Goal: Task Accomplishment & Management: Manage account settings

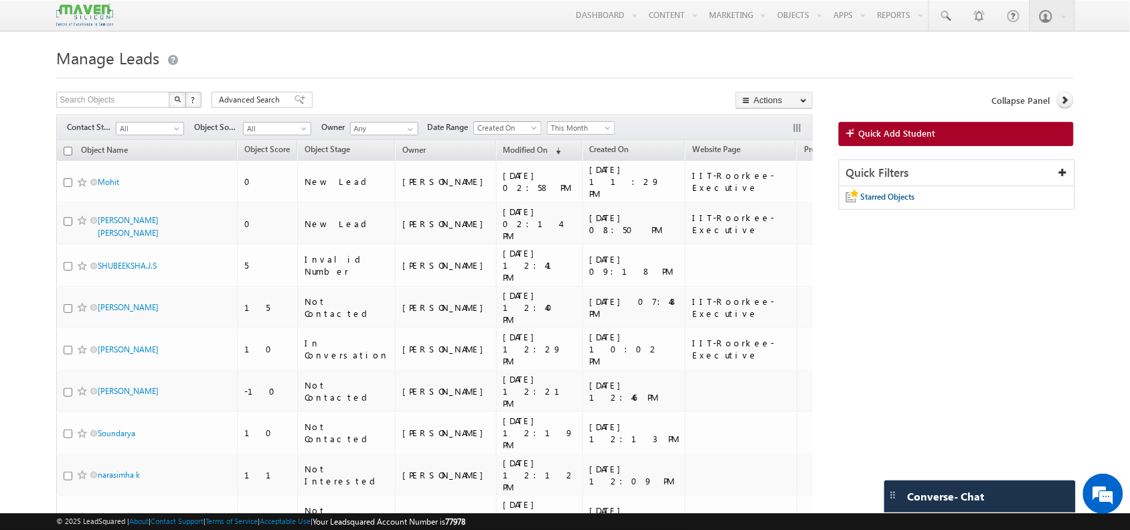
click at [523, 131] on span "Created On" at bounding box center [506, 128] width 64 height 12
click at [523, 167] on link "Modified On" at bounding box center [511, 170] width 68 height 12
click at [590, 133] on span "This Month" at bounding box center [580, 128] width 64 height 12
click at [521, 134] on span "Modified On" at bounding box center [506, 128] width 64 height 12
click at [597, 125] on span "This Month" at bounding box center [580, 128] width 64 height 12
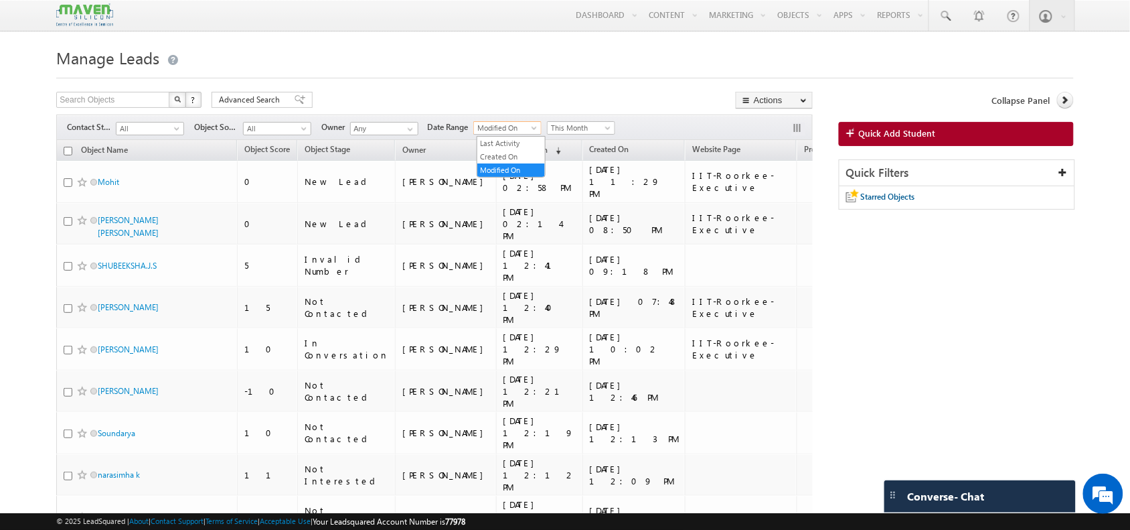
click at [518, 124] on span "Modified On" at bounding box center [506, 128] width 64 height 12
click at [521, 155] on link "Created On" at bounding box center [511, 157] width 68 height 12
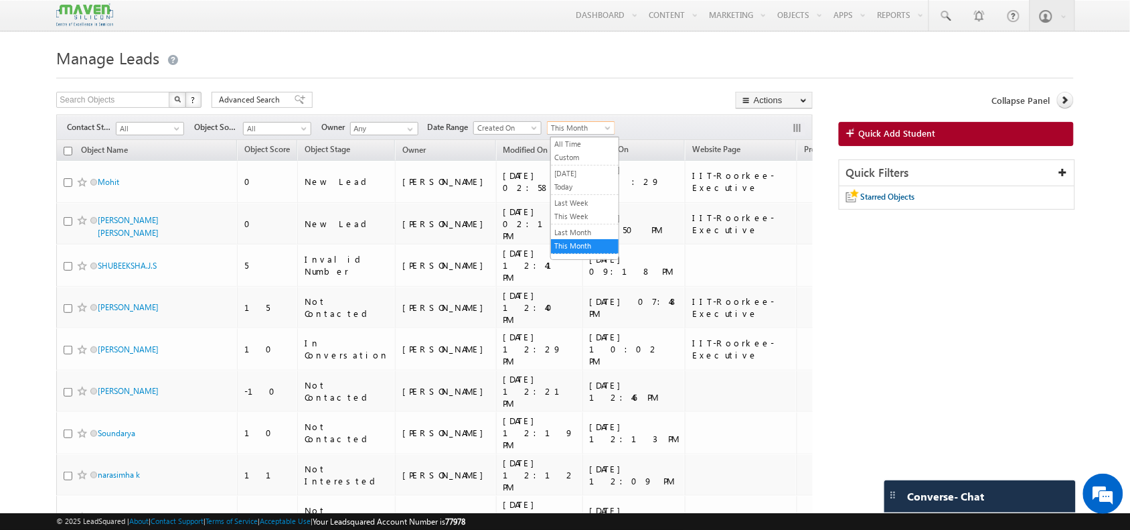
click at [597, 125] on span "This Month" at bounding box center [580, 128] width 64 height 12
click at [569, 229] on link "Last Month" at bounding box center [585, 232] width 68 height 12
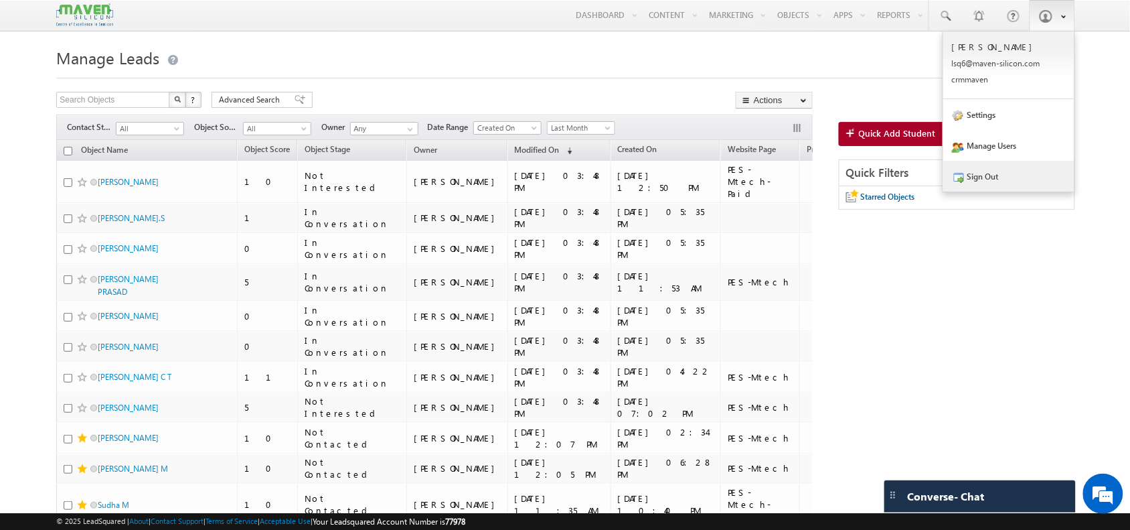
click at [1006, 181] on link "Sign Out" at bounding box center [1008, 176] width 131 height 31
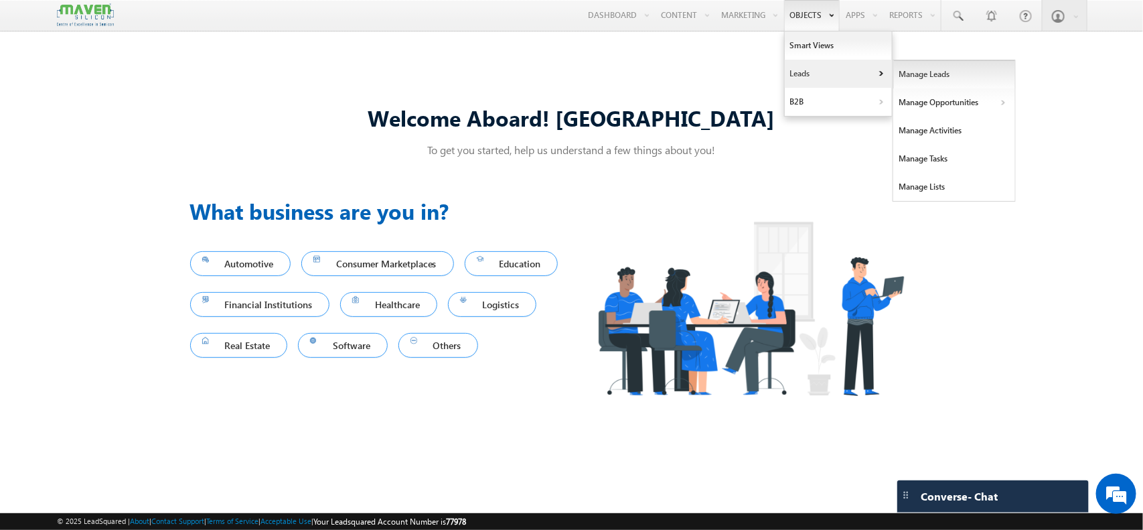
click at [932, 80] on link "Manage Leads" at bounding box center [954, 74] width 123 height 28
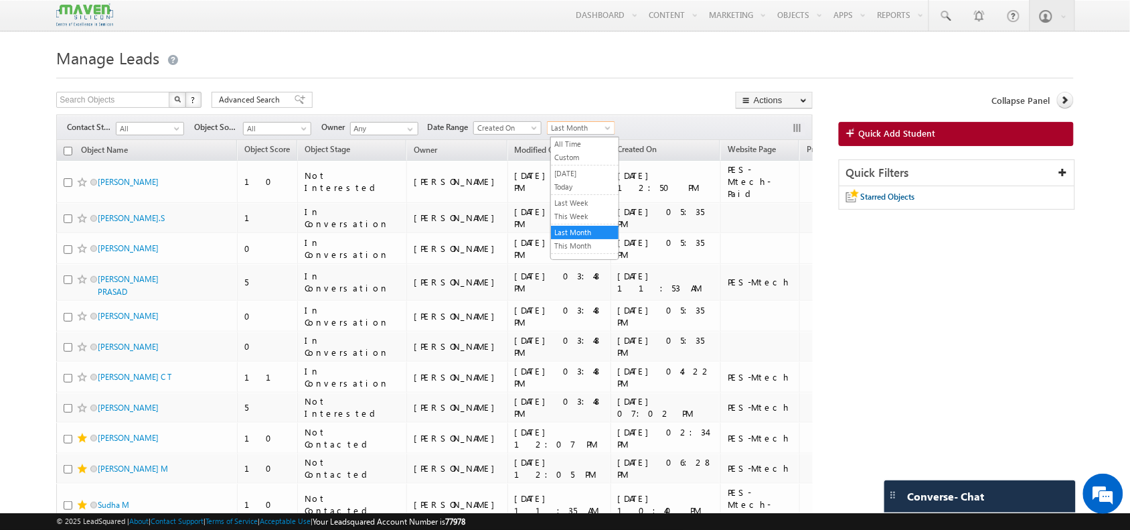
click at [597, 122] on link "Last Month" at bounding box center [581, 127] width 68 height 13
click at [588, 142] on link "All Time" at bounding box center [585, 144] width 68 height 12
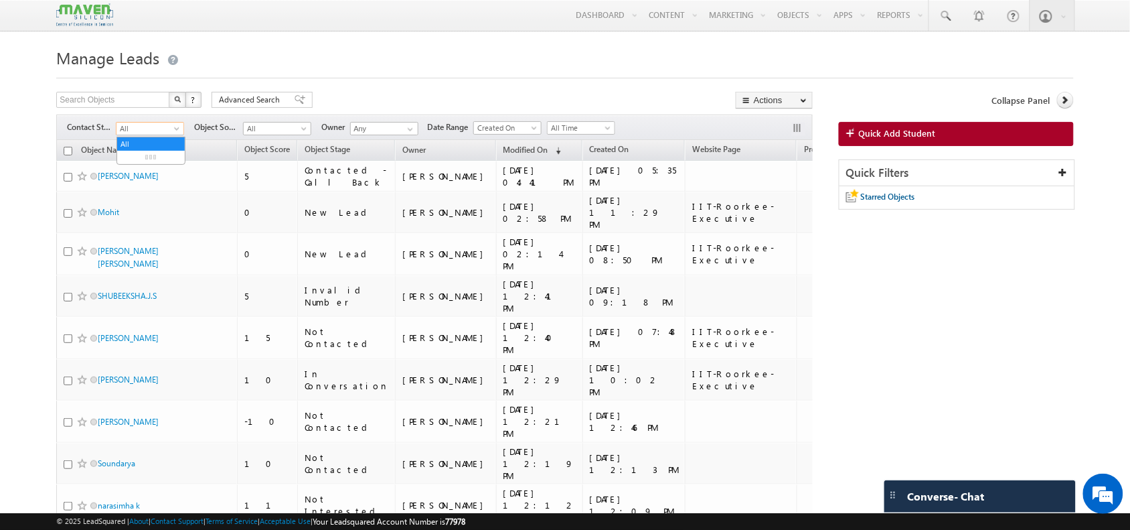
click at [169, 128] on span "All" at bounding box center [149, 129] width 64 height 12
click at [143, 190] on link "In Conversation" at bounding box center [151, 184] width 68 height 12
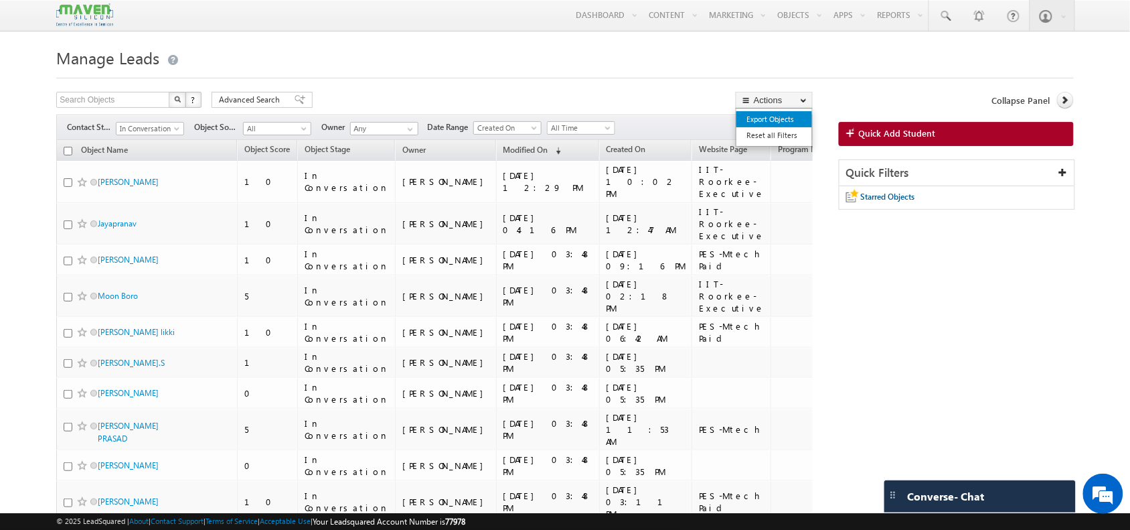
click at [782, 123] on link "Export Objects" at bounding box center [775, 119] width 76 height 16
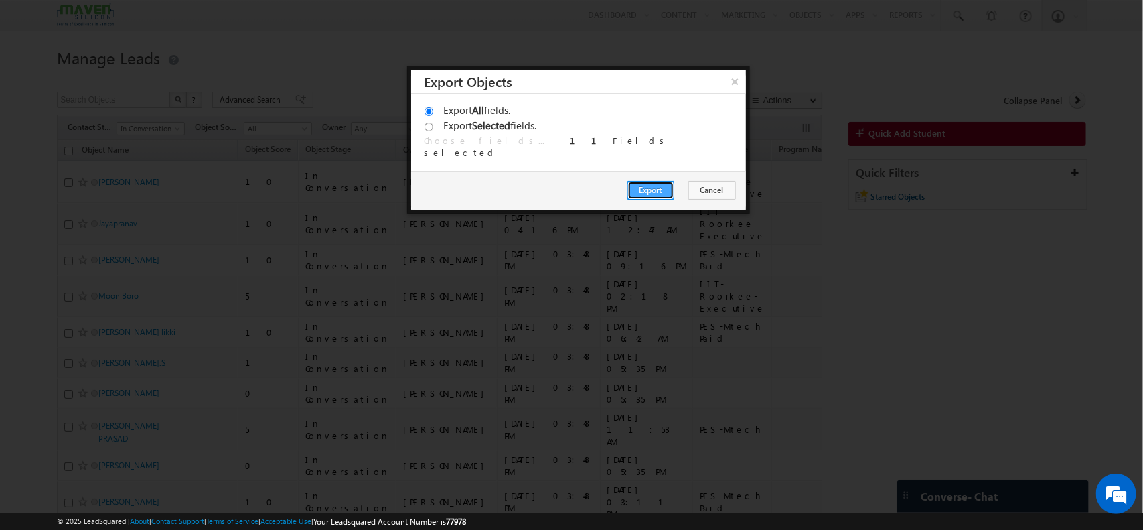
click at [660, 198] on button "Export" at bounding box center [650, 190] width 47 height 19
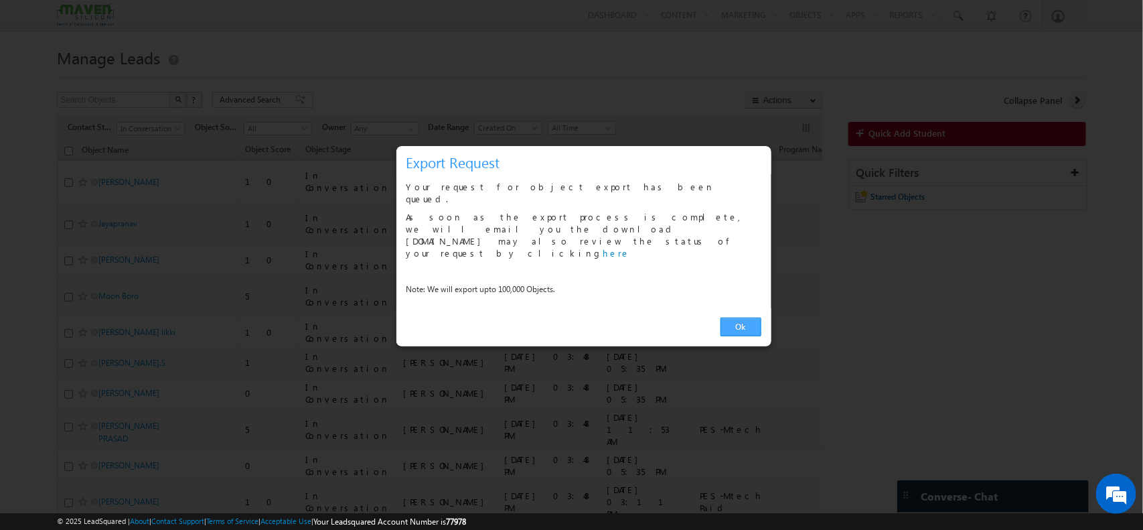
click at [740, 317] on link "Ok" at bounding box center [741, 326] width 41 height 19
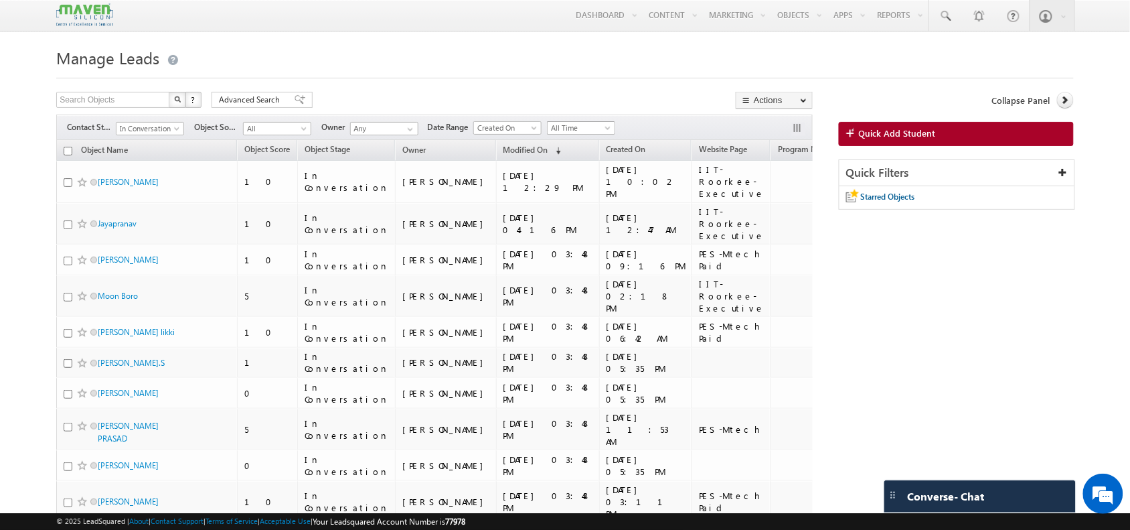
click at [595, 127] on span "All Time" at bounding box center [580, 128] width 64 height 12
click at [175, 134] on span at bounding box center [178, 131] width 11 height 11
click at [345, 48] on h1 "Manage Leads" at bounding box center [564, 57] width 1017 height 26
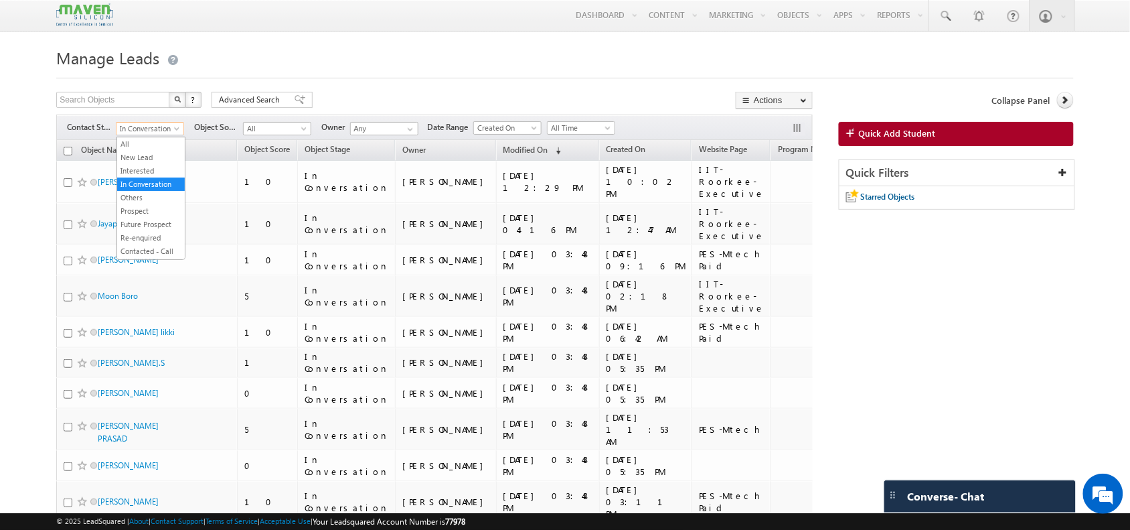
click at [175, 129] on span at bounding box center [178, 131] width 11 height 11
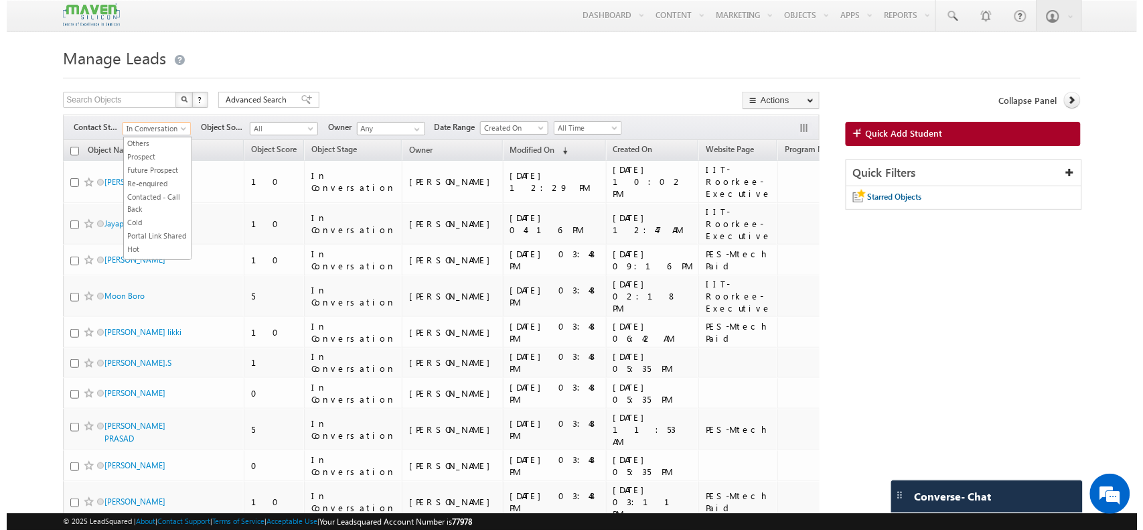
scroll to position [84, 0]
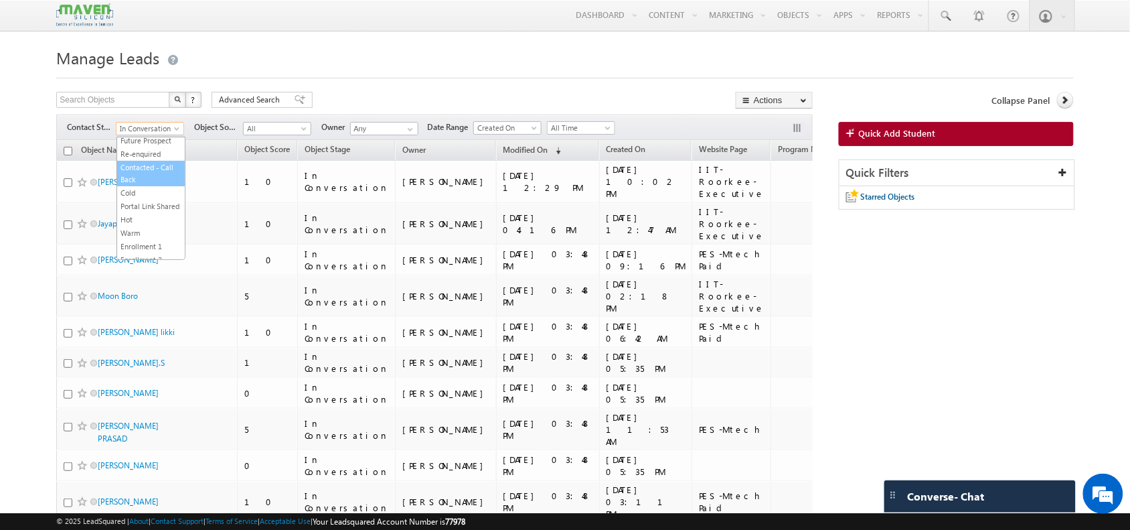
click at [146, 185] on link "Contacted - Call Back" at bounding box center [151, 173] width 68 height 24
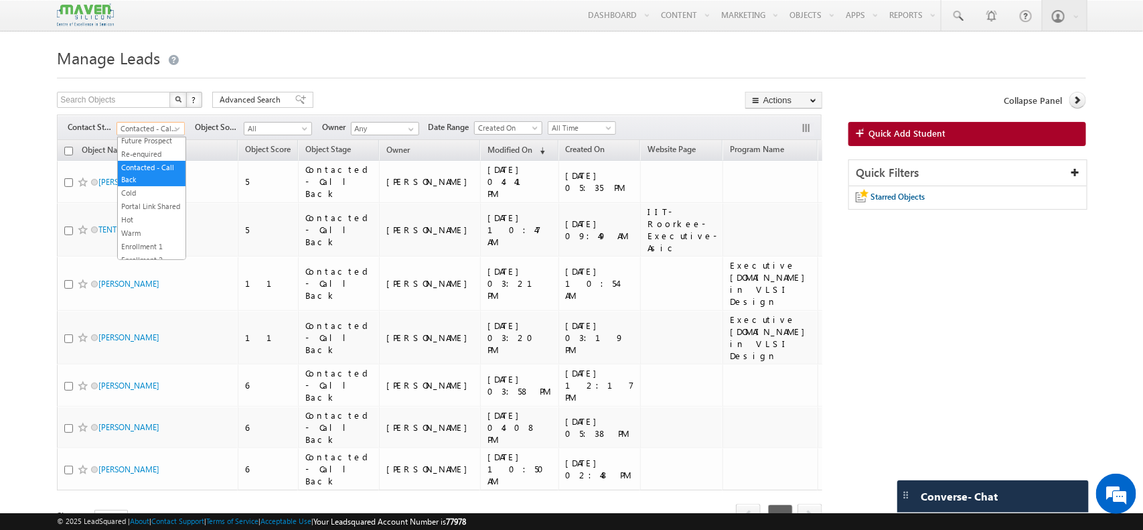
click at [173, 128] on span at bounding box center [178, 131] width 11 height 11
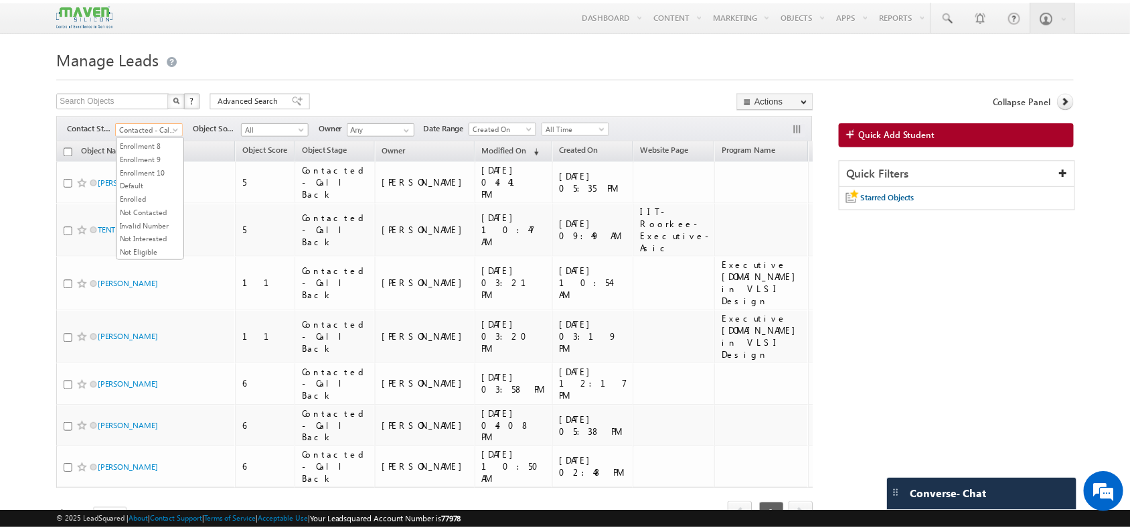
scroll to position [336, 0]
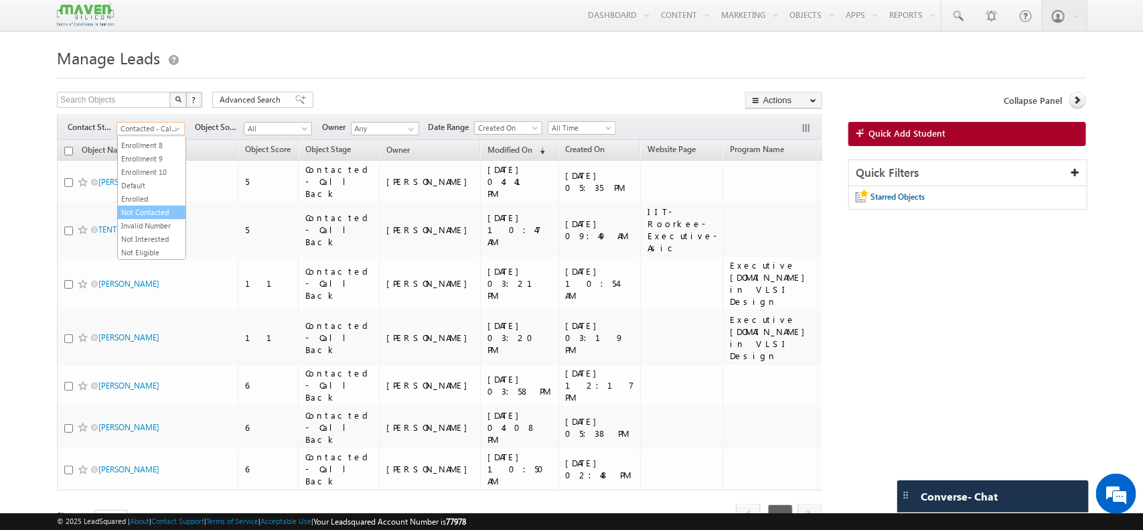
click at [149, 206] on link "Not Contacted" at bounding box center [152, 212] width 68 height 12
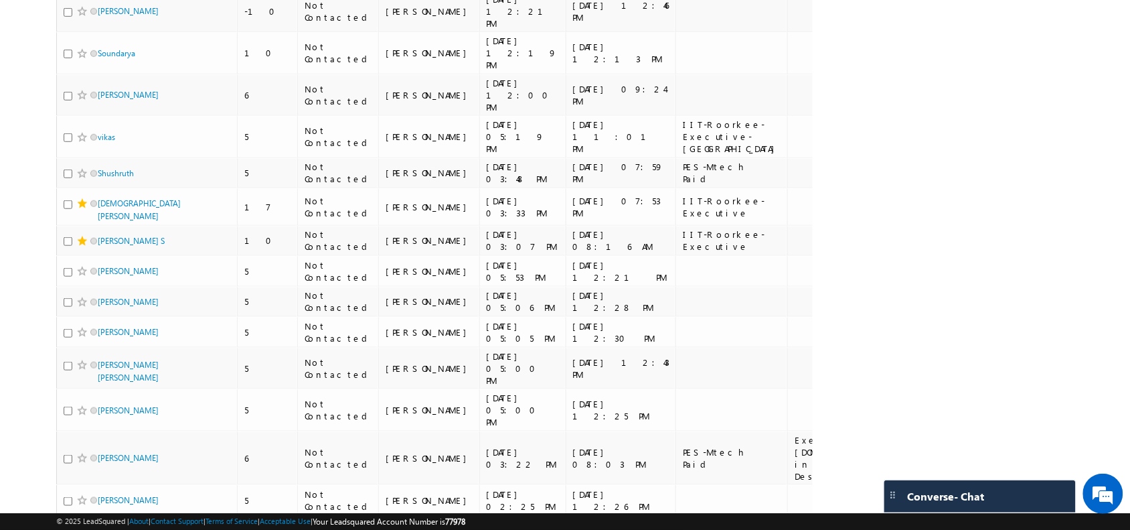
scroll to position [41, 0]
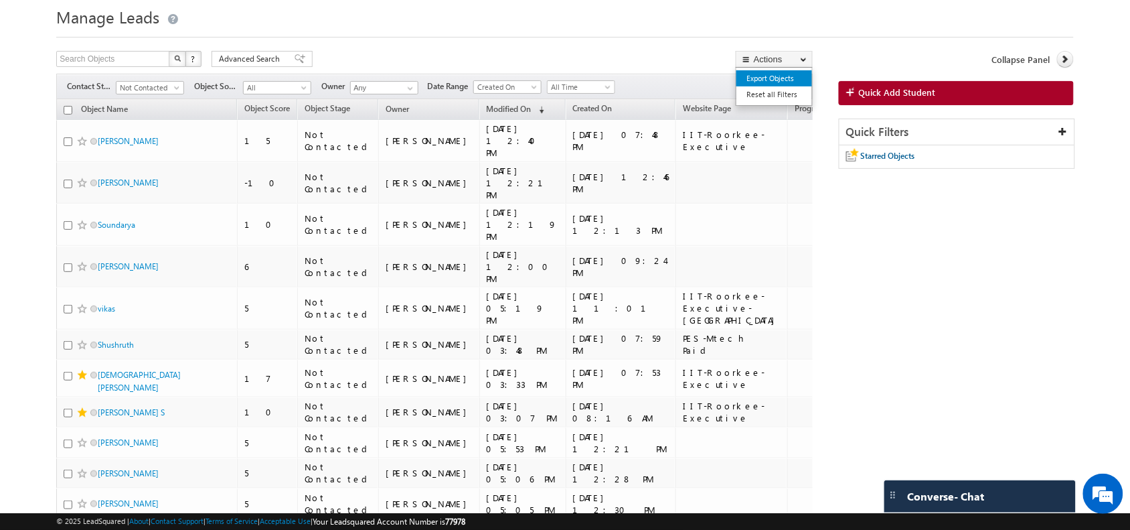
click at [785, 77] on link "Export Objects" at bounding box center [775, 78] width 76 height 16
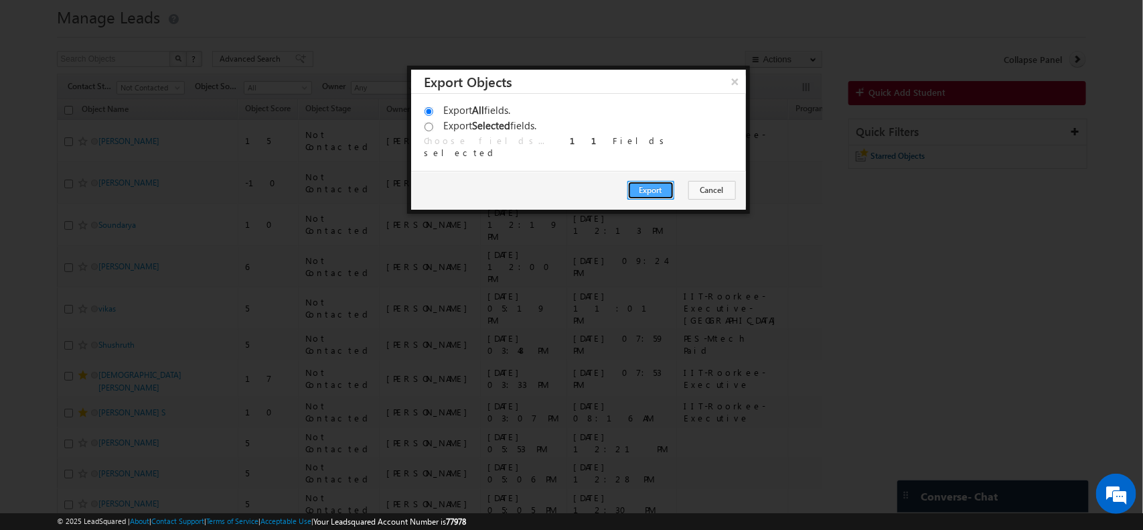
click at [665, 184] on button "Export" at bounding box center [650, 190] width 47 height 19
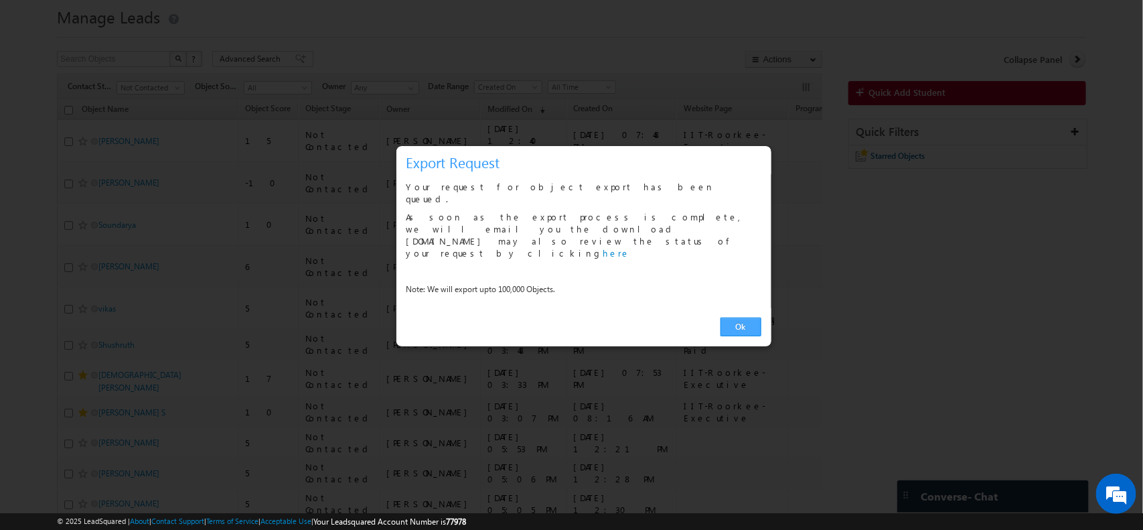
click at [731, 317] on link "Ok" at bounding box center [741, 326] width 41 height 19
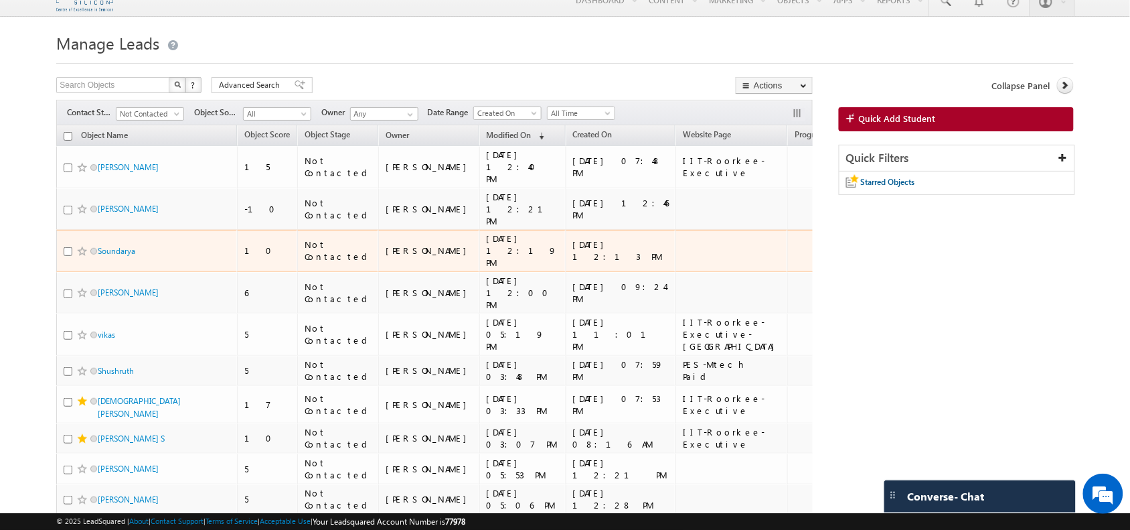
scroll to position [15, 0]
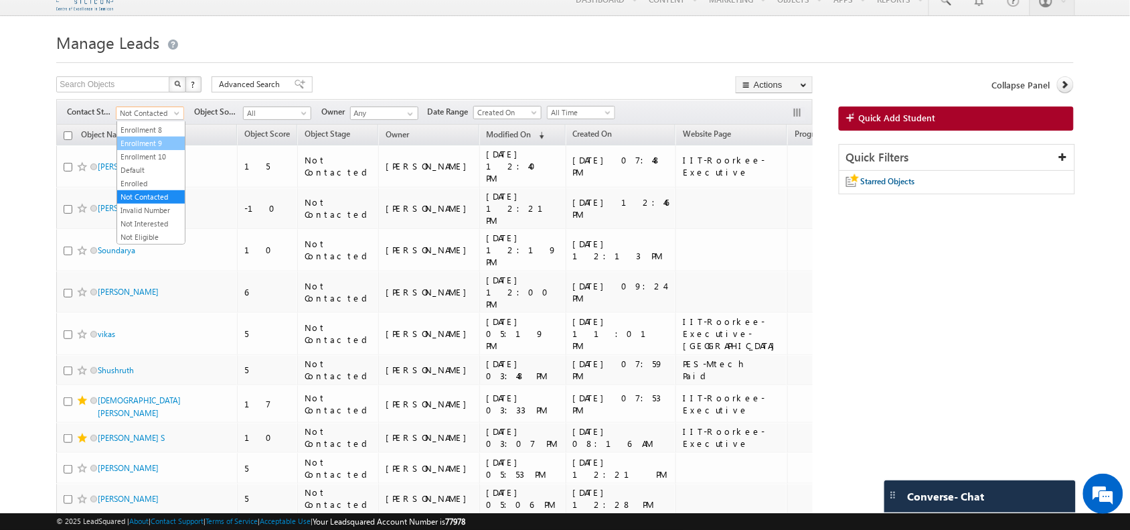
drag, startPoint x: 168, startPoint y: 115, endPoint x: 161, endPoint y: 132, distance: 18.9
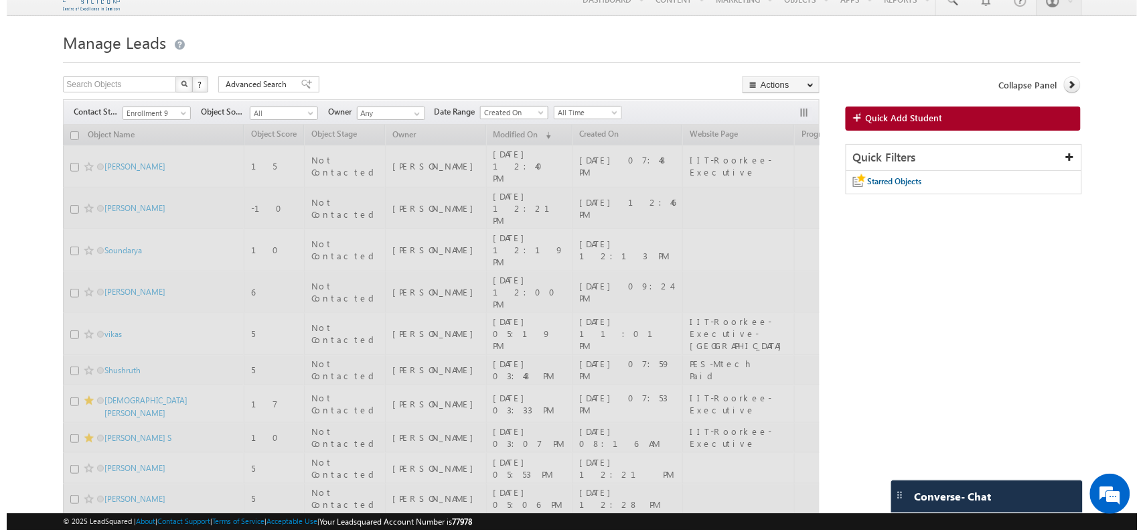
scroll to position [0, 0]
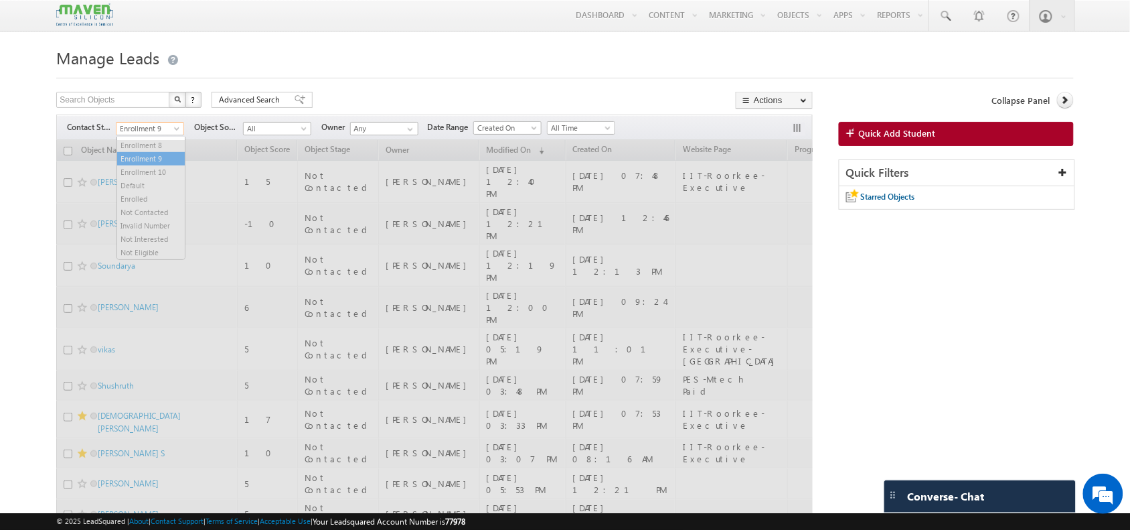
click at [149, 131] on span "Enrollment 9" at bounding box center [149, 129] width 64 height 12
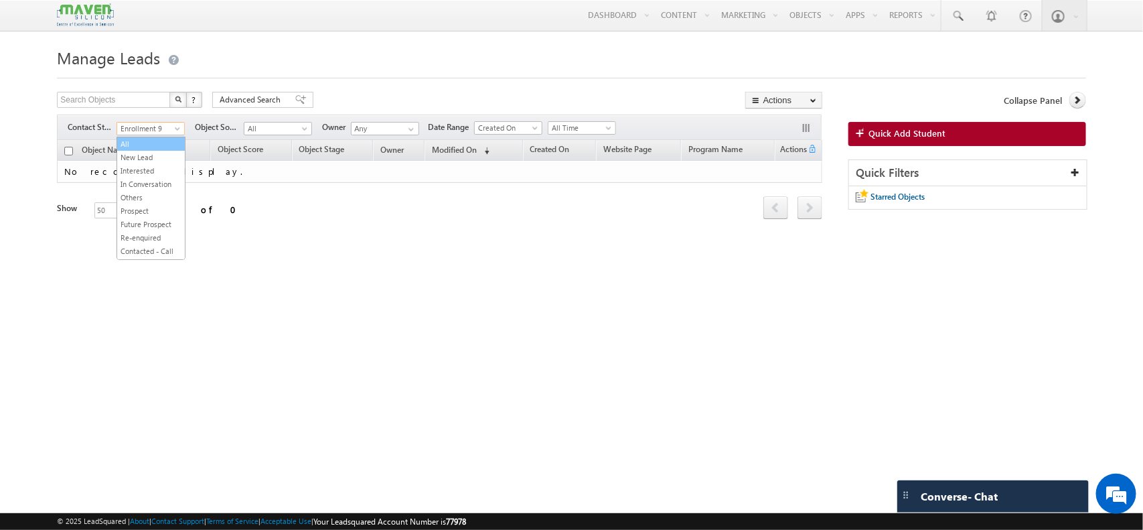
click at [131, 139] on link "All" at bounding box center [151, 144] width 68 height 12
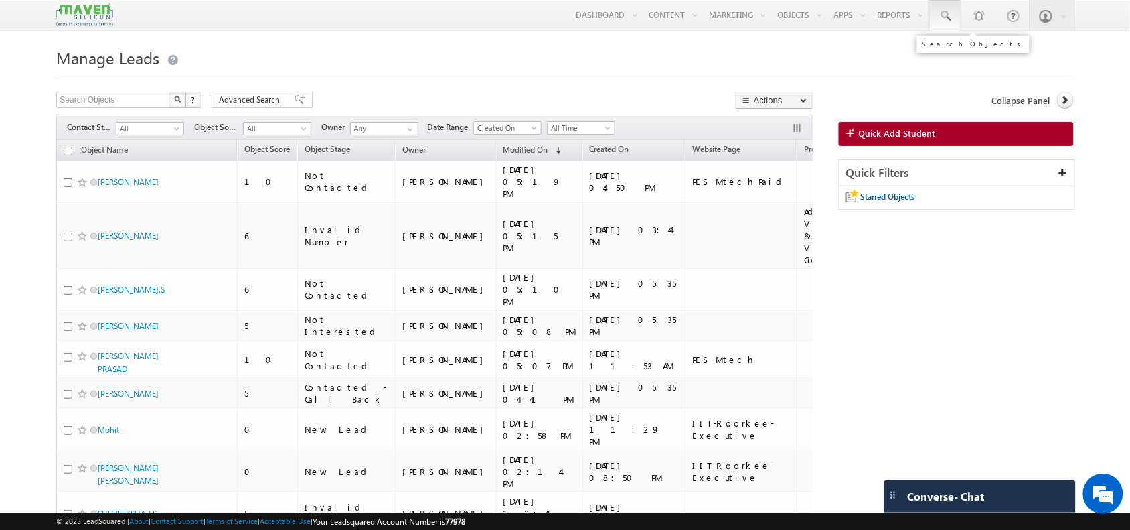
click at [945, 17] on span at bounding box center [945, 15] width 13 height 13
paste input "shikhaayushi8@gmail.com"
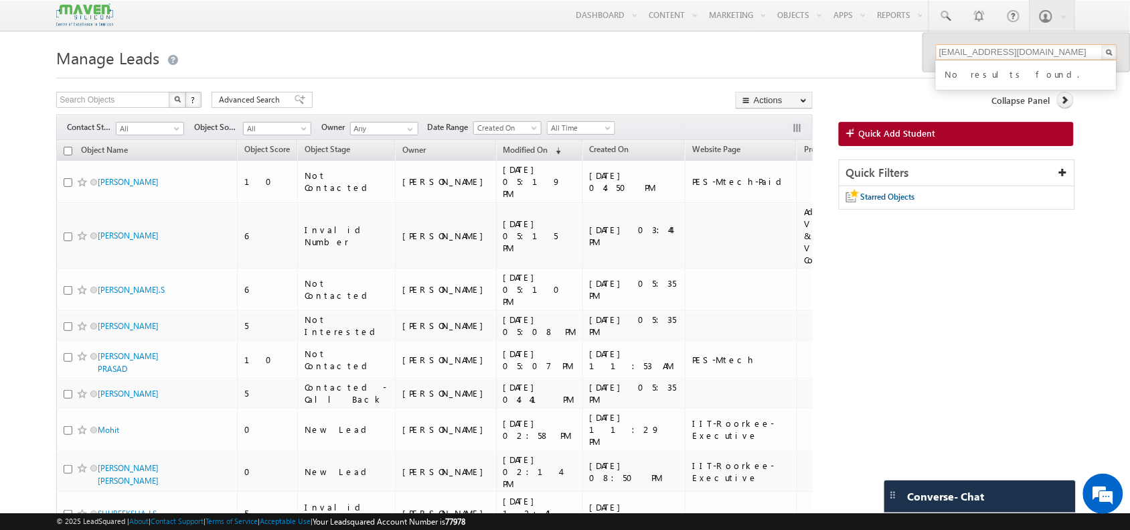
click at [1077, 47] on input "shikhaayushi8@gmail.com" at bounding box center [1026, 52] width 181 height 16
type input "s"
paste input "sachin.nj29@gmail.com"
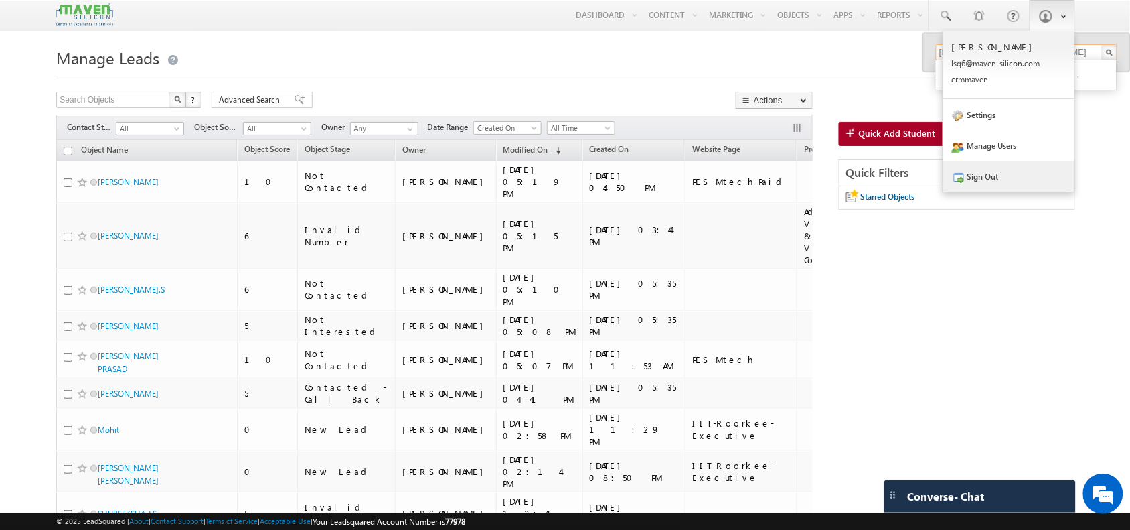
type input "sachin.nj29@gmail.com"
click at [1002, 172] on link "Sign Out" at bounding box center [1008, 176] width 131 height 31
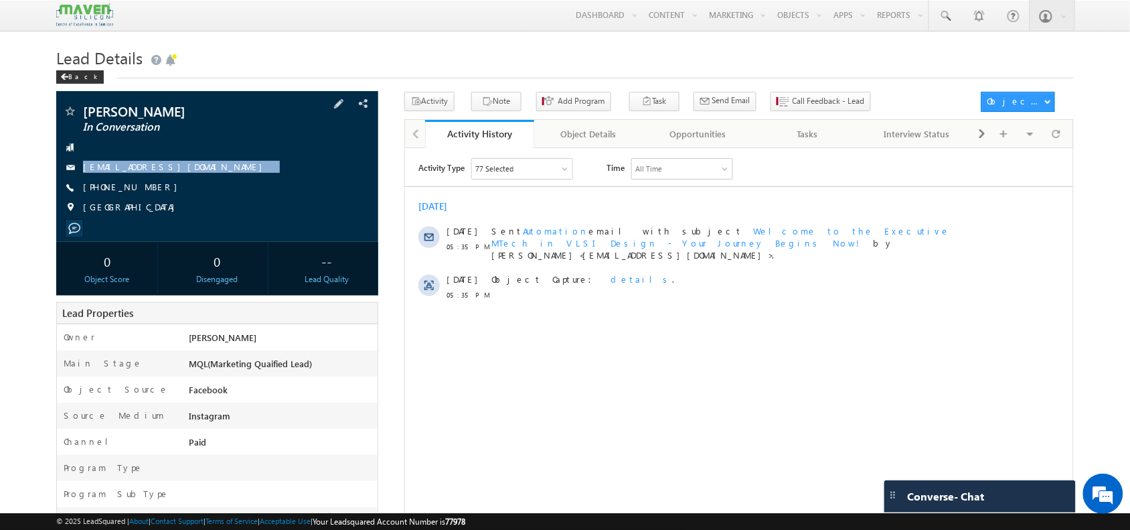
drag, startPoint x: 198, startPoint y: 165, endPoint x: 209, endPoint y: 178, distance: 17.2
click at [209, 178] on div "Ashritha Sundar In Conversation ashritha1987@gmail.com +91-9886535998 India" at bounding box center [217, 162] width 308 height 117
copy div "ashritha1987@gmail.com"
click at [787, 108] on button "Call Feedback - Lead" at bounding box center [821, 101] width 100 height 19
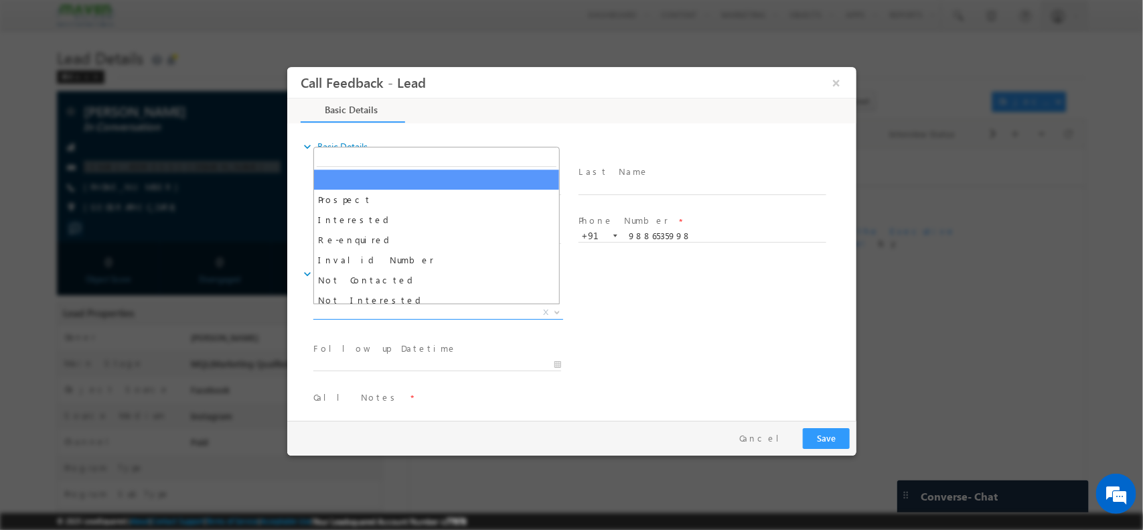
click at [399, 306] on span "X" at bounding box center [438, 311] width 250 height 13
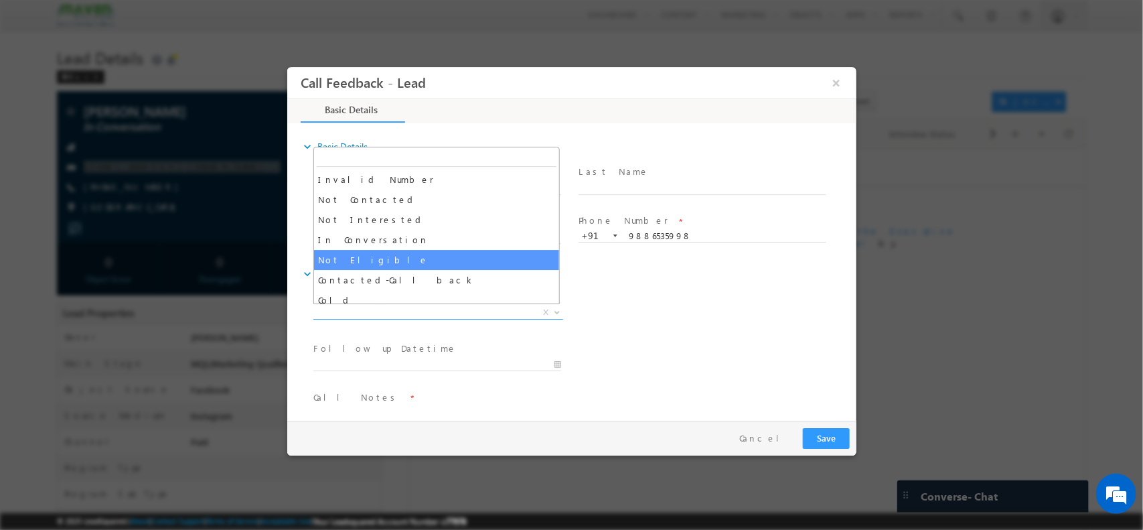
scroll to position [81, 0]
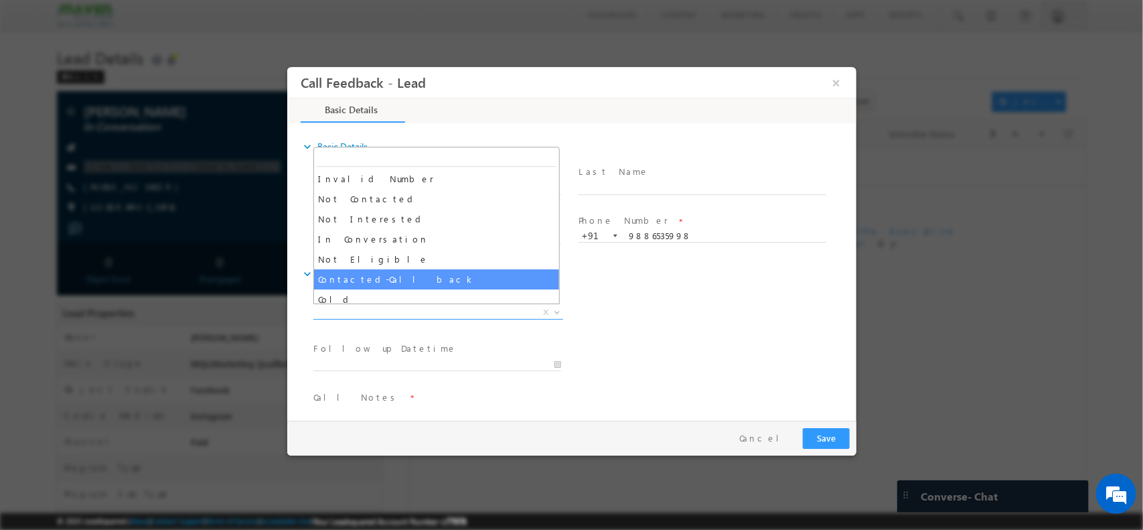
select select "Contacted-Call back"
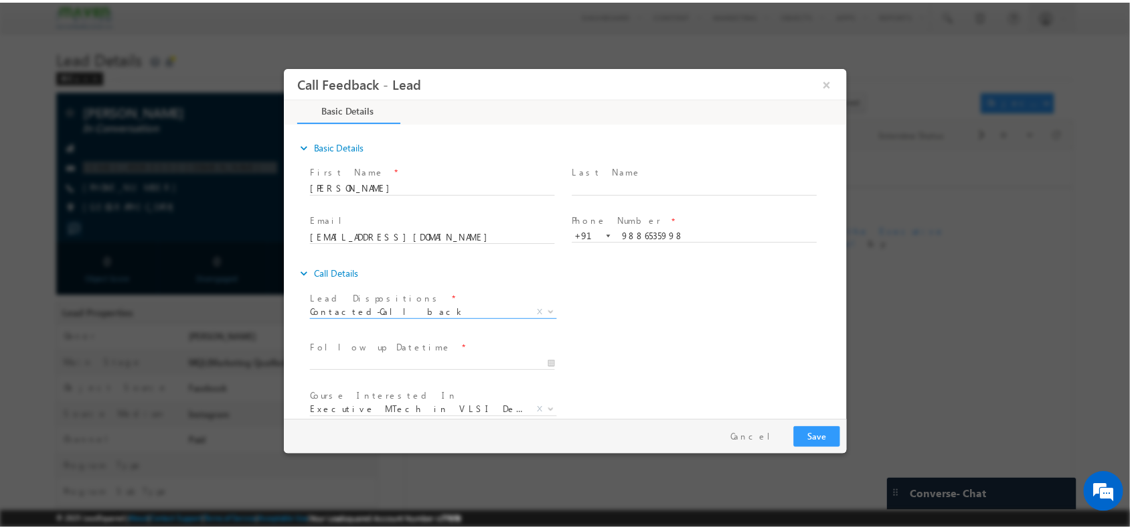
scroll to position [72, 0]
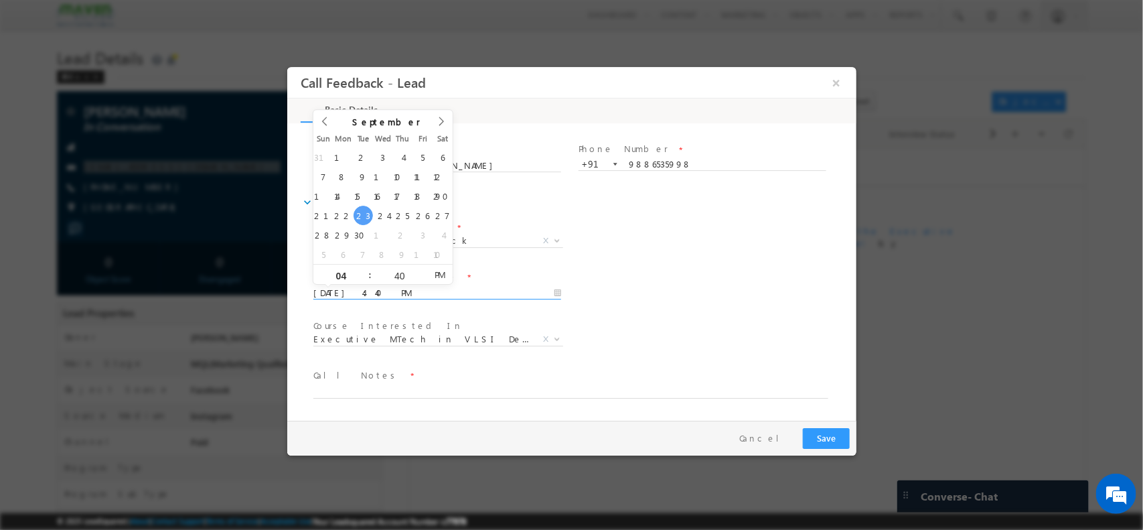
click at [392, 291] on input "23/09/2025 4:40 PM" at bounding box center [437, 292] width 248 height 13
type input "30/09/2025 4:40 PM"
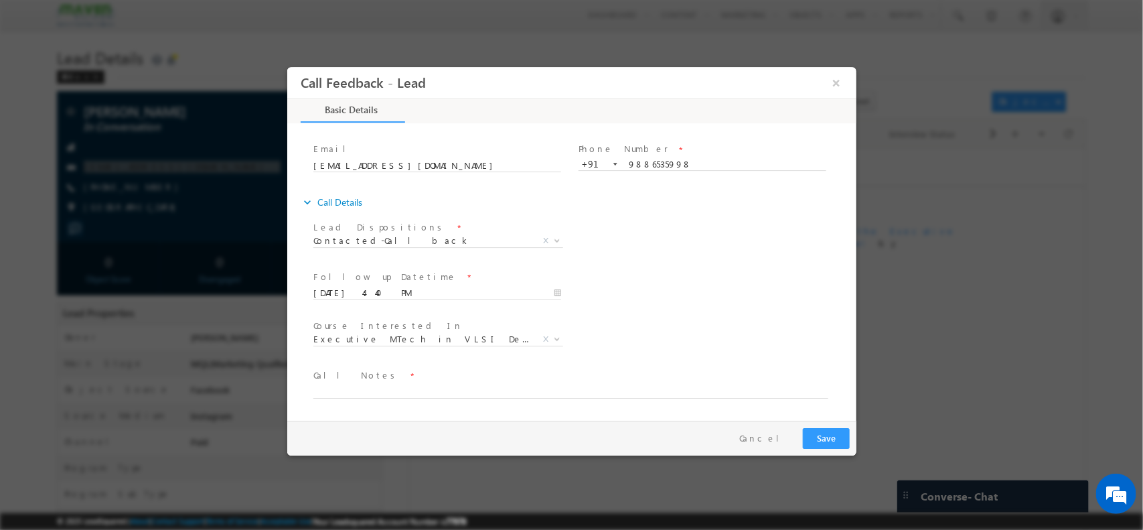
click at [695, 249] on div "Lead Dispositions * Prospect Interested Re-enquired Invalid Number Not Contacte…" at bounding box center [583, 242] width 546 height 50
click at [454, 386] on textarea at bounding box center [570, 389] width 515 height 15
type textarea "looking for regular Mtech // asked to share details / she will update"
click at [830, 437] on button "Save" at bounding box center [825, 437] width 47 height 21
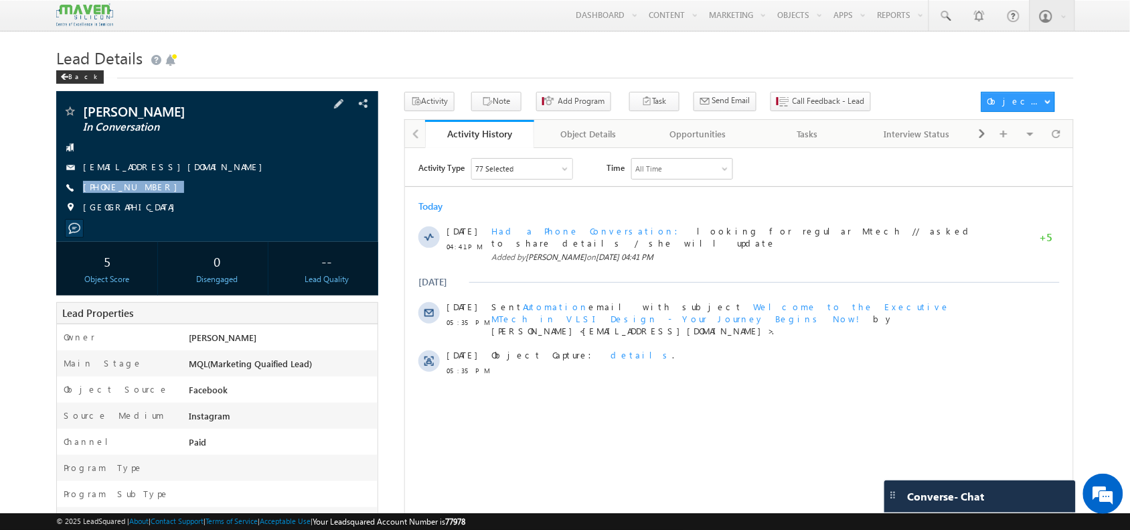
drag, startPoint x: 155, startPoint y: 186, endPoint x: 149, endPoint y: 199, distance: 14.4
click at [149, 199] on div "Ashritha Sundar In Conversation ashritha1987@gmail.com +91-9886535998 India" at bounding box center [217, 162] width 308 height 117
copy div "+91-9886535998"
drag, startPoint x: 181, startPoint y: 106, endPoint x: 80, endPoint y: 111, distance: 101.3
click at [80, 111] on div "Ashritha Sundar In Conversation" at bounding box center [217, 110] width 308 height 13
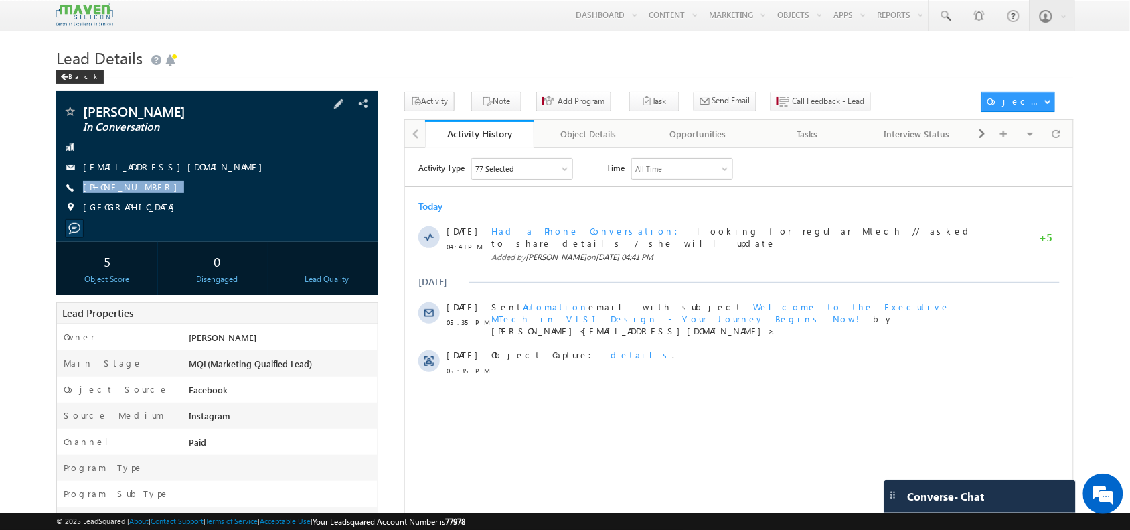
copy div "Ashritha Sundar"
click at [1062, 133] on div at bounding box center [1056, 133] width 26 height 23
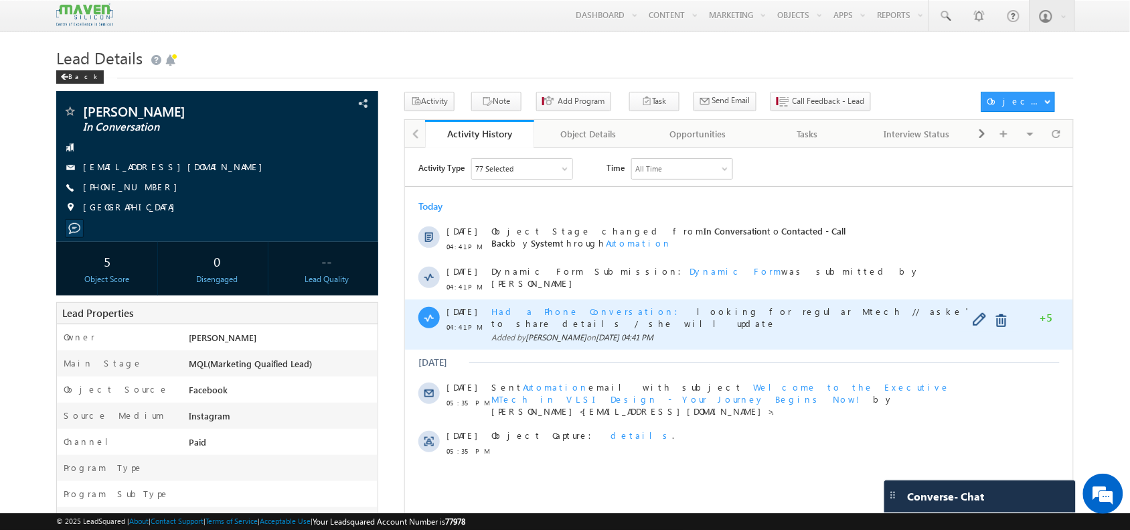
scroll to position [0, 0]
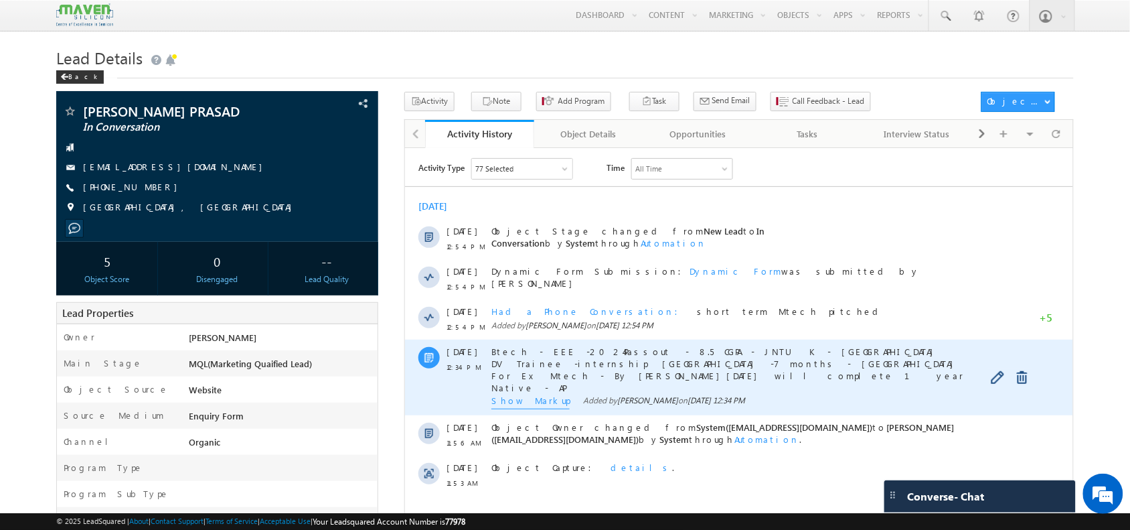
click at [520, 406] on span "Show Markup" at bounding box center [530, 401] width 78 height 15
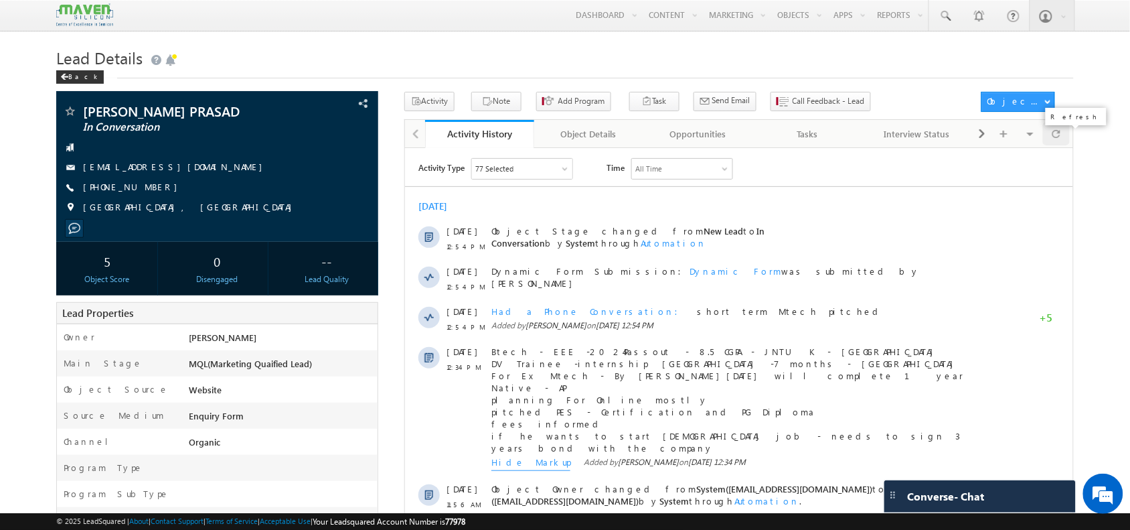
click at [1058, 143] on span at bounding box center [1057, 133] width 8 height 23
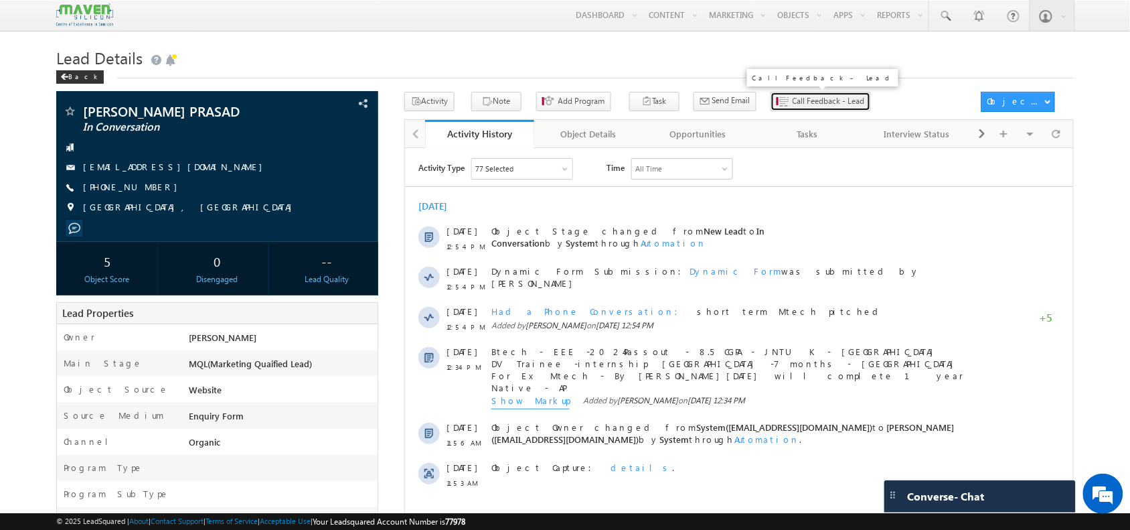
click at [793, 96] on span "Call Feedback - Lead" at bounding box center [829, 101] width 72 height 12
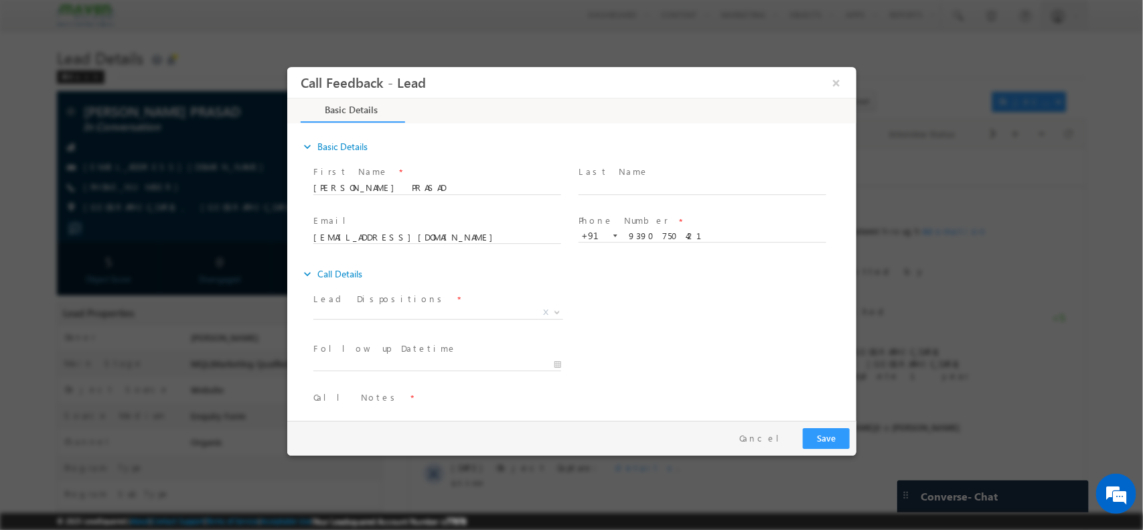
click at [414, 303] on span "Lead Dispositions *" at bounding box center [436, 298] width 247 height 15
click at [831, 82] on button "×" at bounding box center [835, 82] width 23 height 25
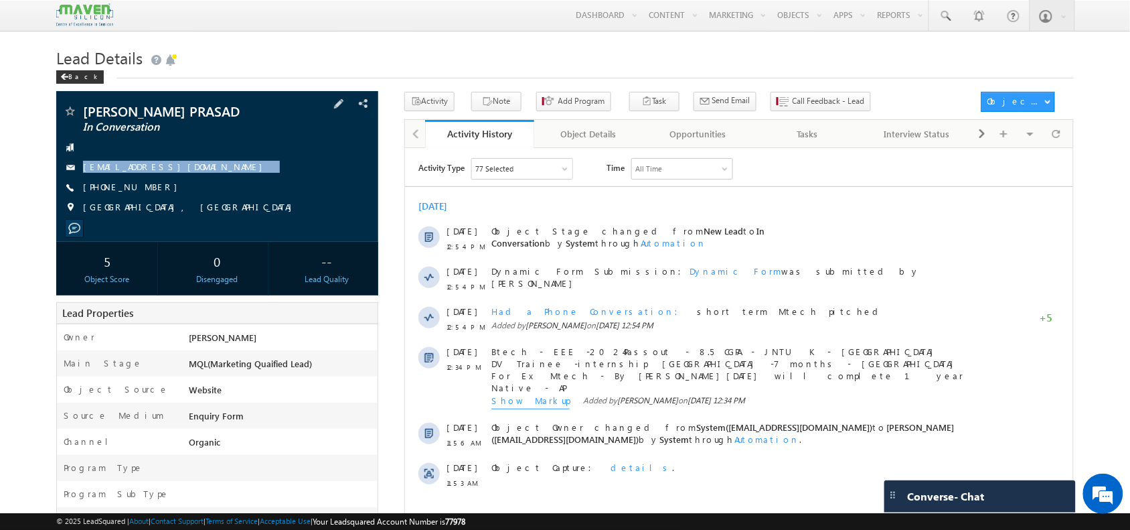
drag, startPoint x: 181, startPoint y: 169, endPoint x: 184, endPoint y: 181, distance: 11.9
click at [184, 181] on div "KANDREGULA GIRI PRASAD In Conversation kgp28084@gmail.com +91-9390750421" at bounding box center [217, 162] width 308 height 117
copy div "kgp28084@gmail.com"
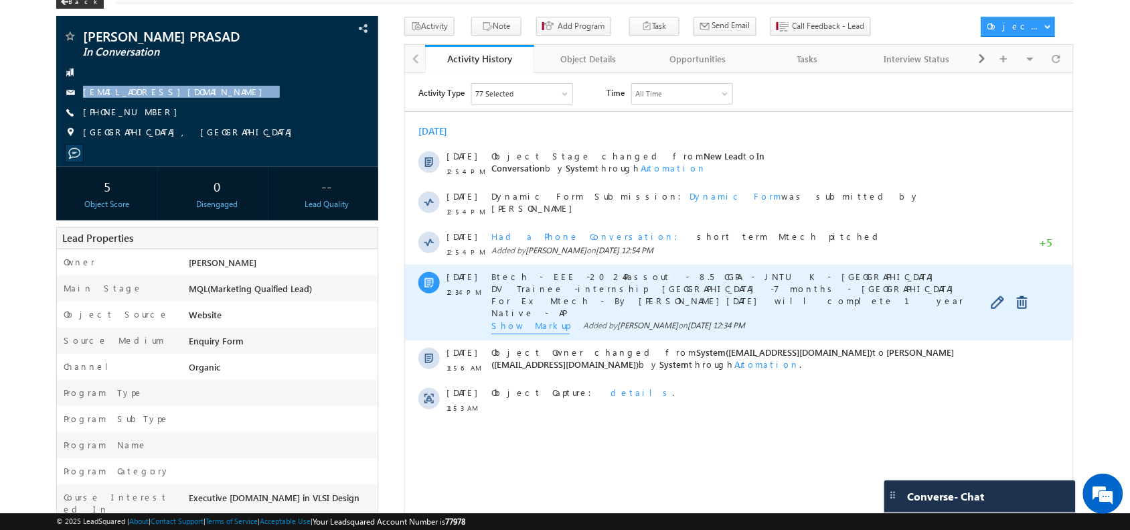
scroll to position [97, 0]
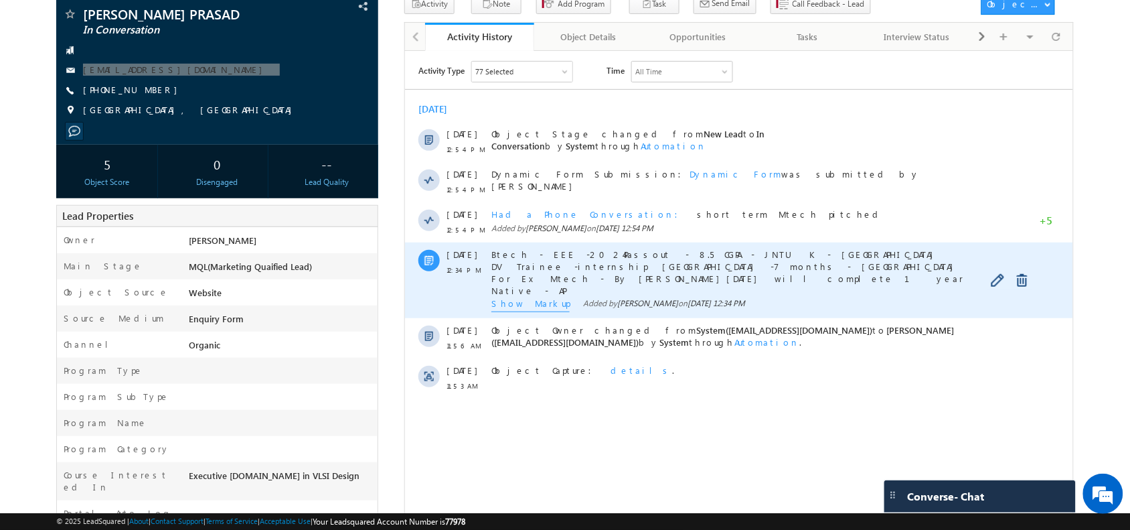
click at [523, 297] on span "Show Markup" at bounding box center [530, 304] width 78 height 15
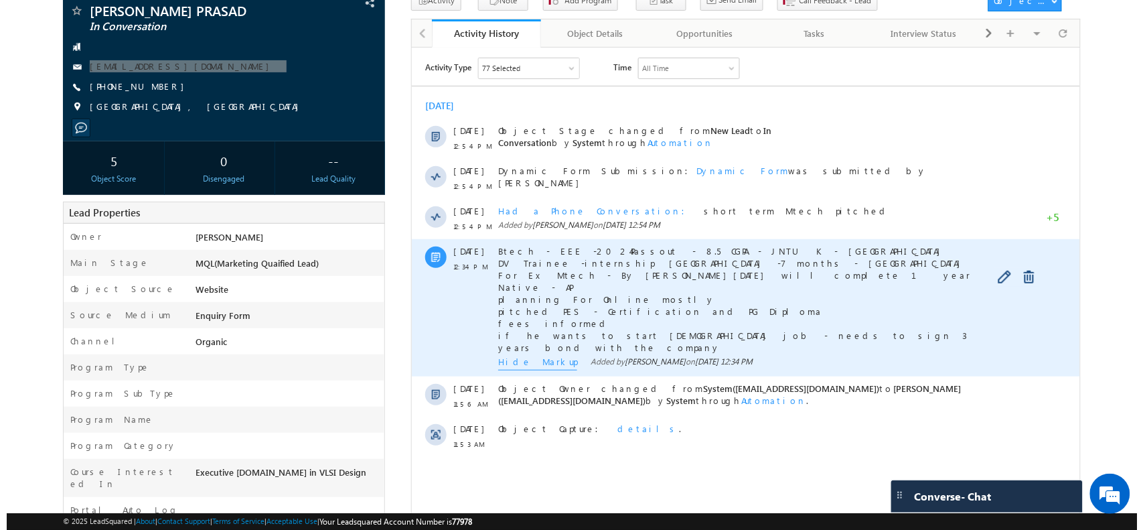
scroll to position [0, 0]
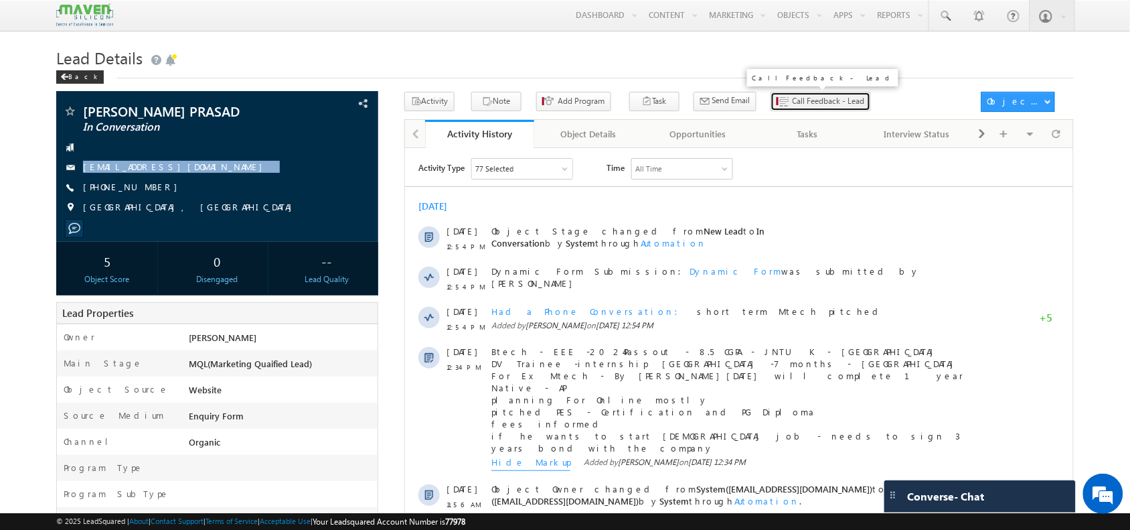
click at [793, 98] on span "Call Feedback - Lead" at bounding box center [829, 101] width 72 height 12
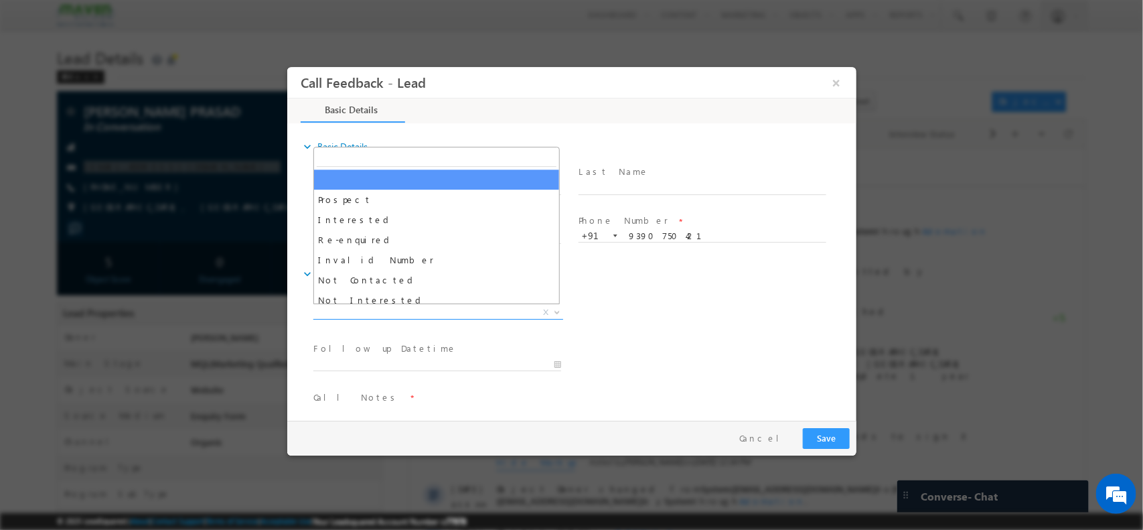
click at [424, 305] on span "X" at bounding box center [438, 311] width 250 height 13
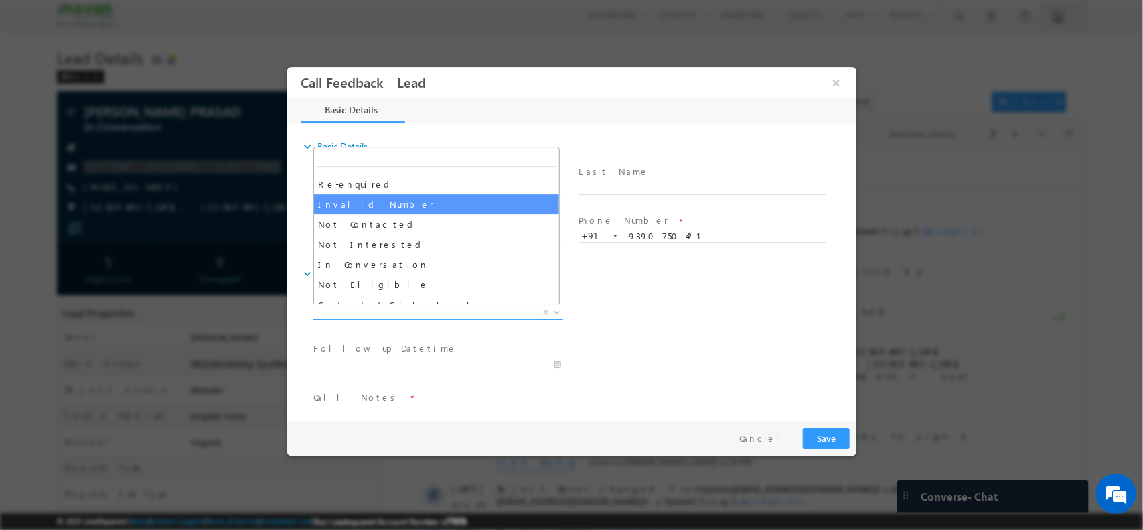
scroll to position [58, 0]
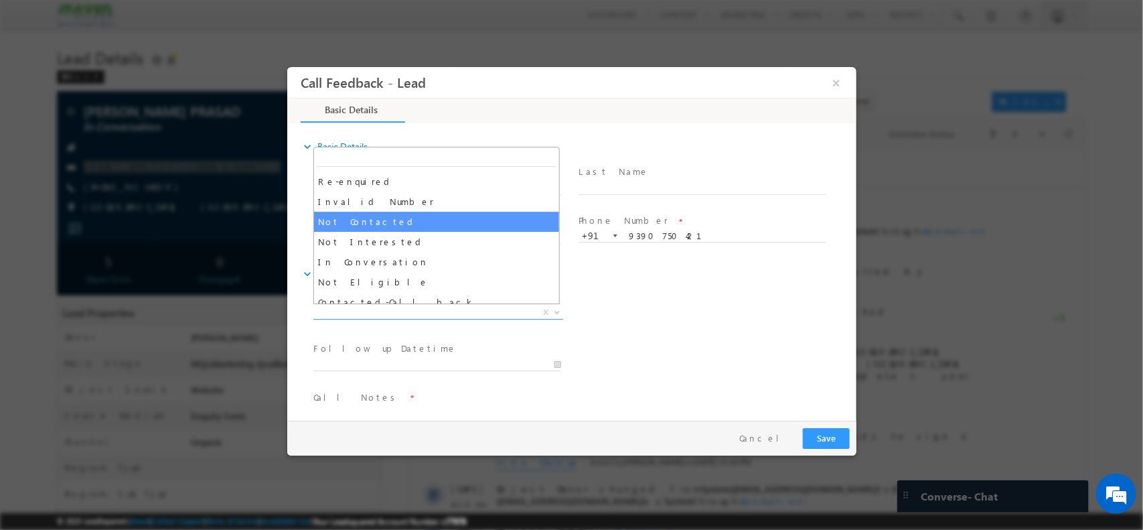
select select "Not Contacted"
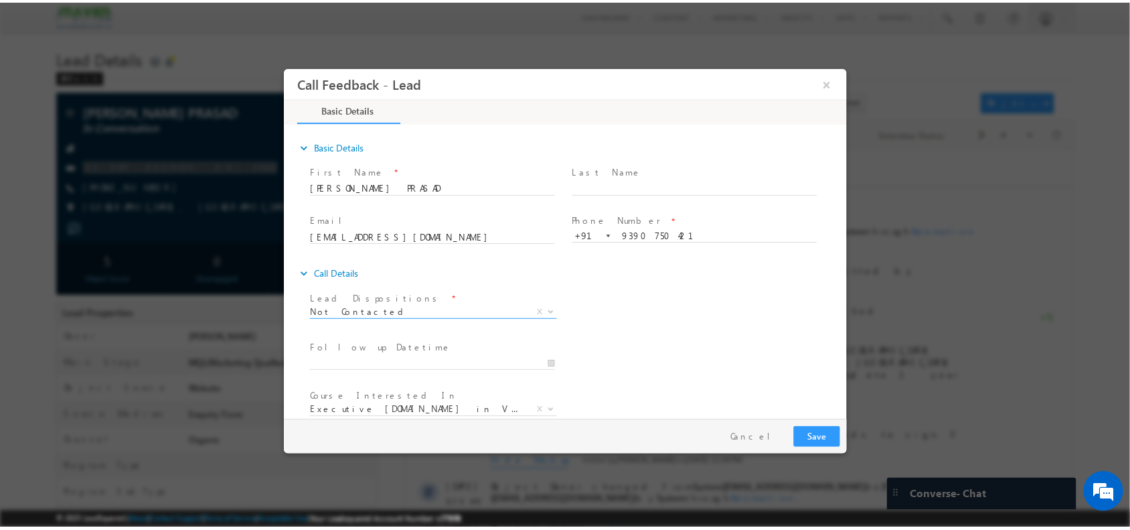
scroll to position [72, 0]
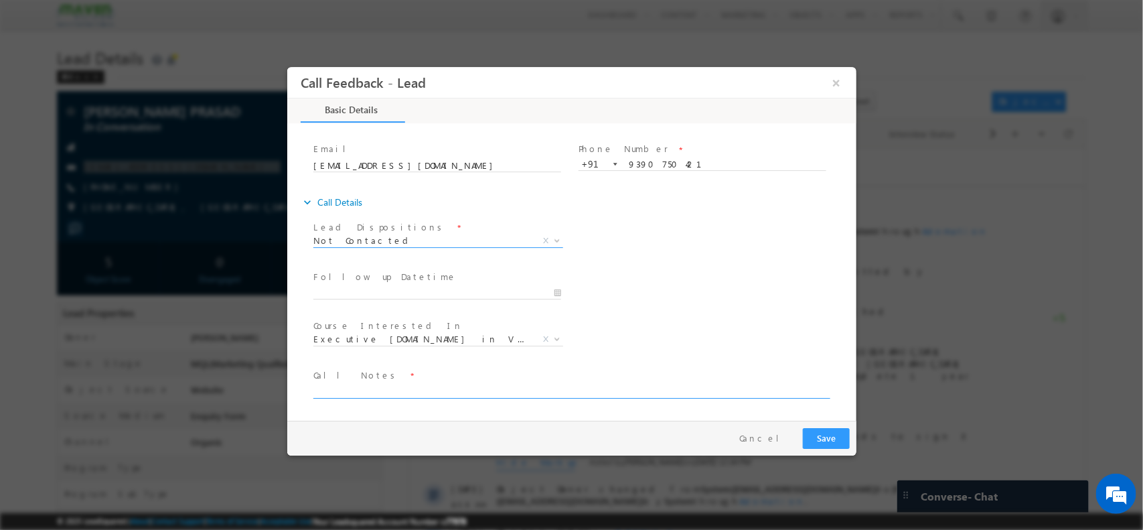
click at [426, 394] on textarea at bounding box center [570, 389] width 515 height 15
type textarea "disconnected"
click at [817, 442] on button "Save" at bounding box center [825, 437] width 47 height 21
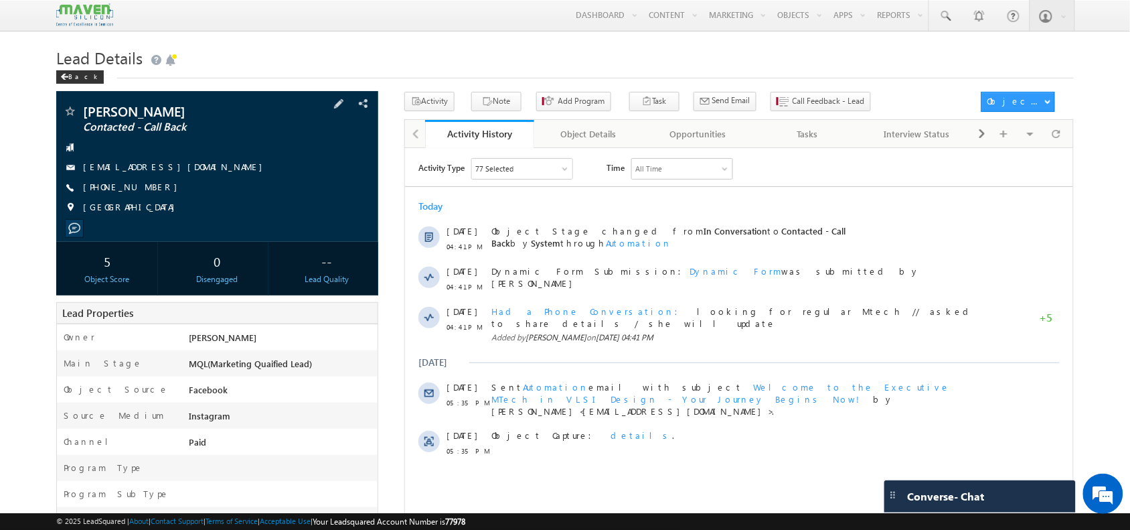
click at [75, 108] on span at bounding box center [69, 112] width 13 height 13
click at [69, 110] on span at bounding box center [69, 112] width 13 height 13
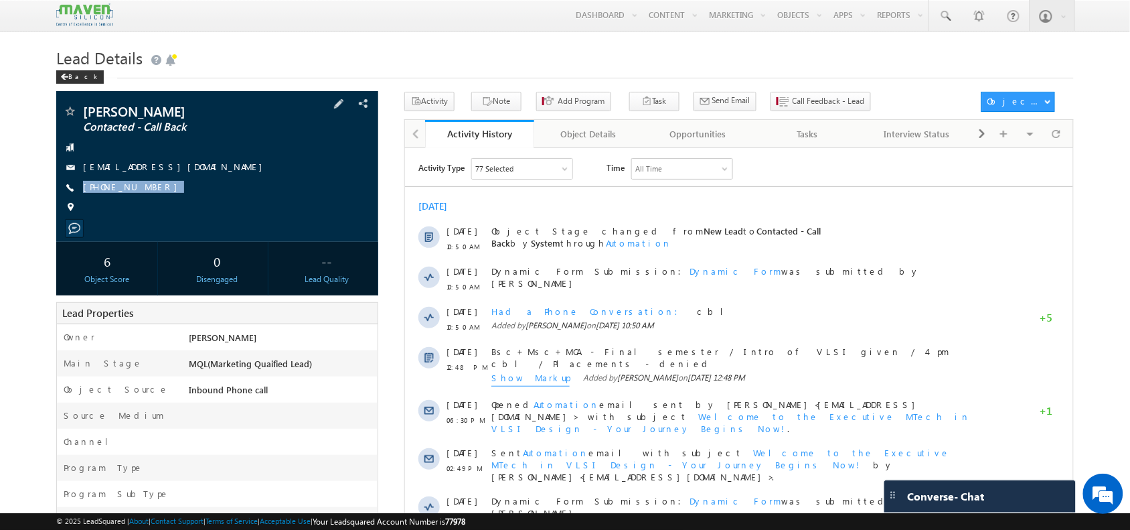
drag, startPoint x: 159, startPoint y: 185, endPoint x: 155, endPoint y: 196, distance: 11.9
click at [155, 196] on div "Ayush Dimri Contacted - Call Back ayushdimri036@gmail.com +91-7217526260" at bounding box center [217, 162] width 308 height 117
copy div "+91-7217526260"
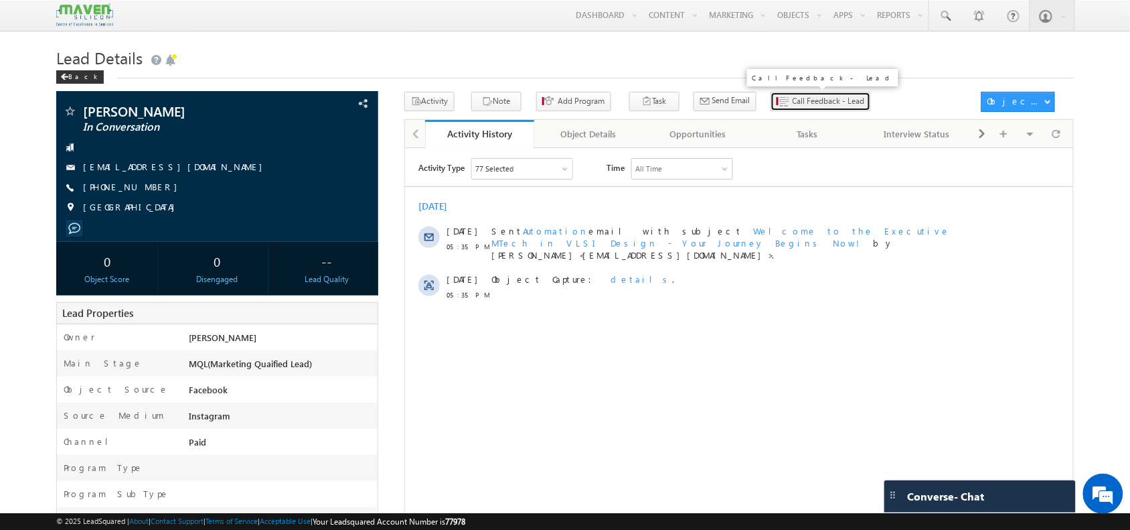
click at [793, 99] on span "Call Feedback - Lead" at bounding box center [829, 101] width 72 height 12
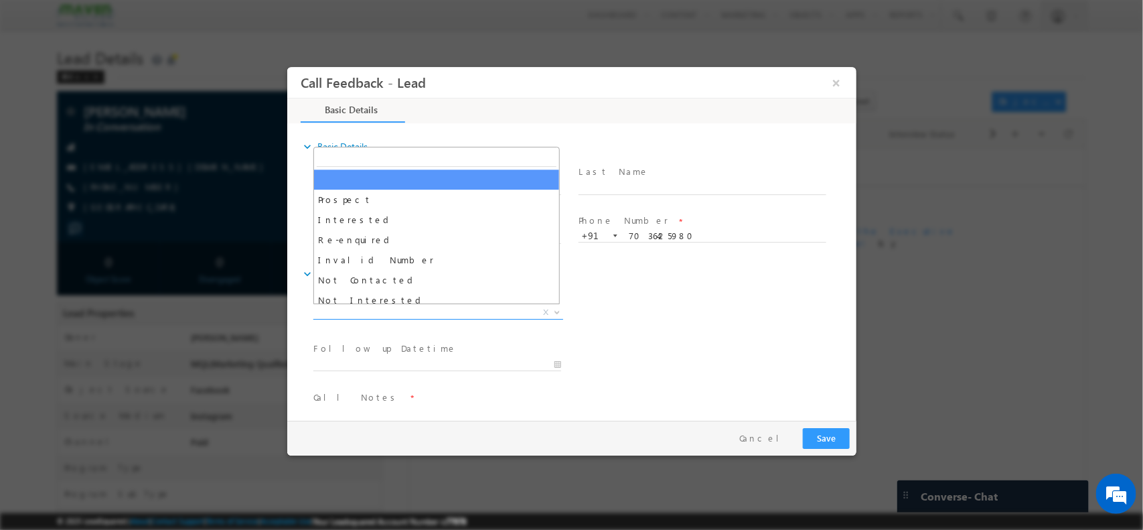
click at [406, 314] on span "X" at bounding box center [438, 311] width 250 height 13
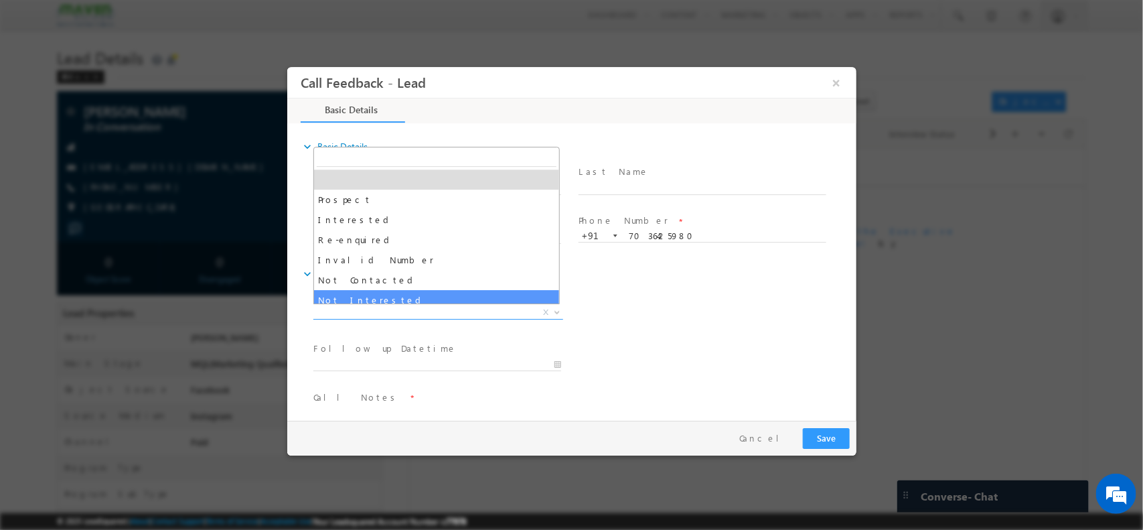
select select "Not Interested"
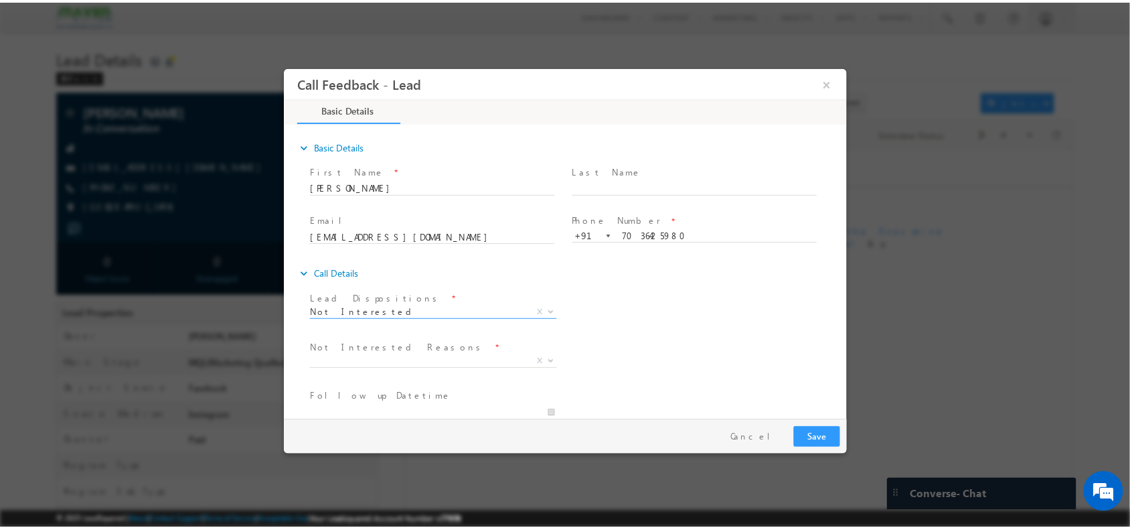
scroll to position [121, 0]
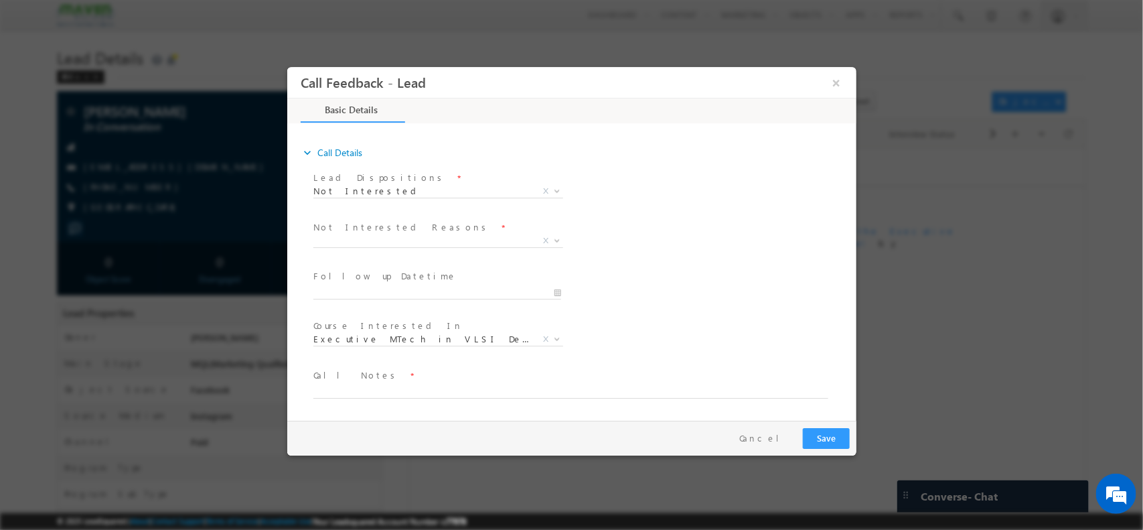
click at [394, 401] on span at bounding box center [563, 404] width 500 height 15
click at [404, 391] on textarea at bounding box center [570, 389] width 515 height 15
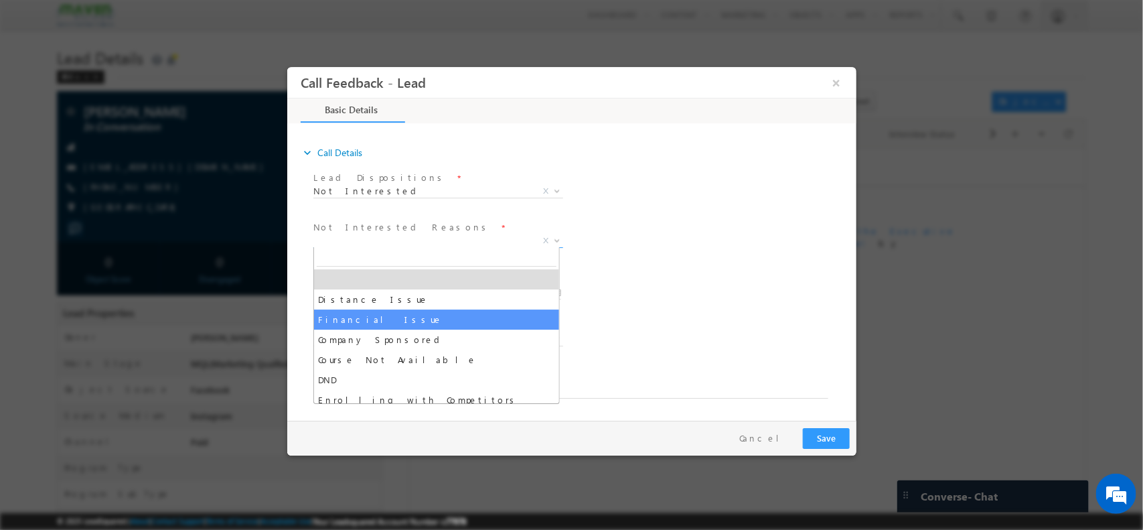
drag, startPoint x: 415, startPoint y: 234, endPoint x: 402, endPoint y: 380, distance: 145.9
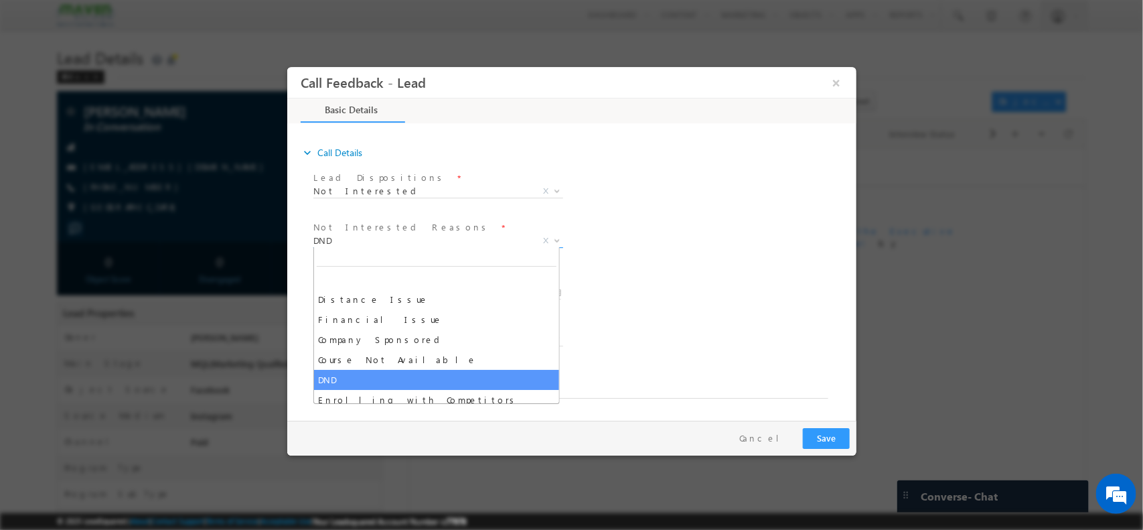
drag, startPoint x: 402, startPoint y: 237, endPoint x: 402, endPoint y: 321, distance: 83.7
select select "Financial Issue"
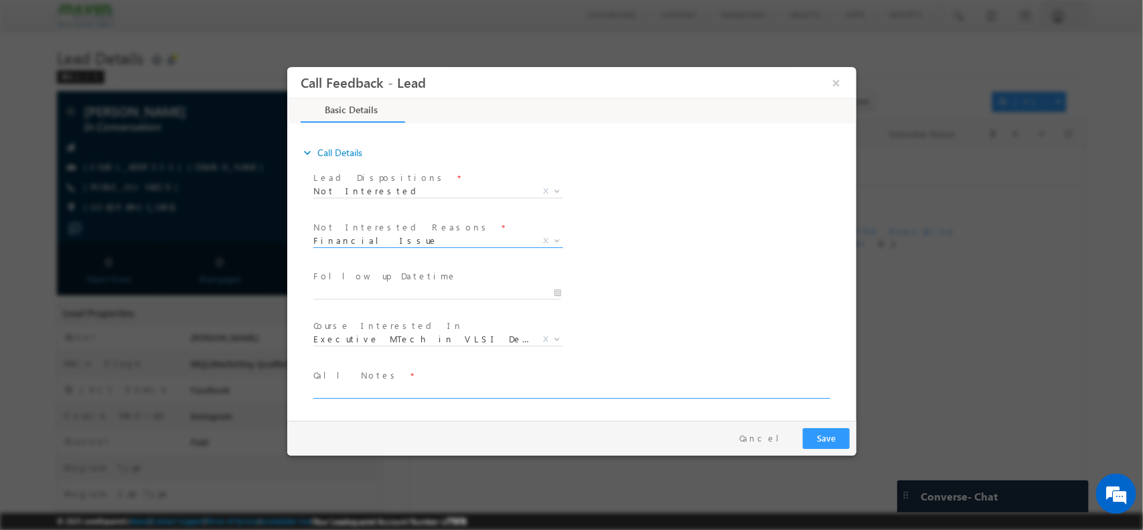
click at [382, 388] on textarea at bounding box center [570, 389] width 515 height 15
type textarea "just checking details"
click at [832, 435] on button "Save" at bounding box center [825, 437] width 47 height 21
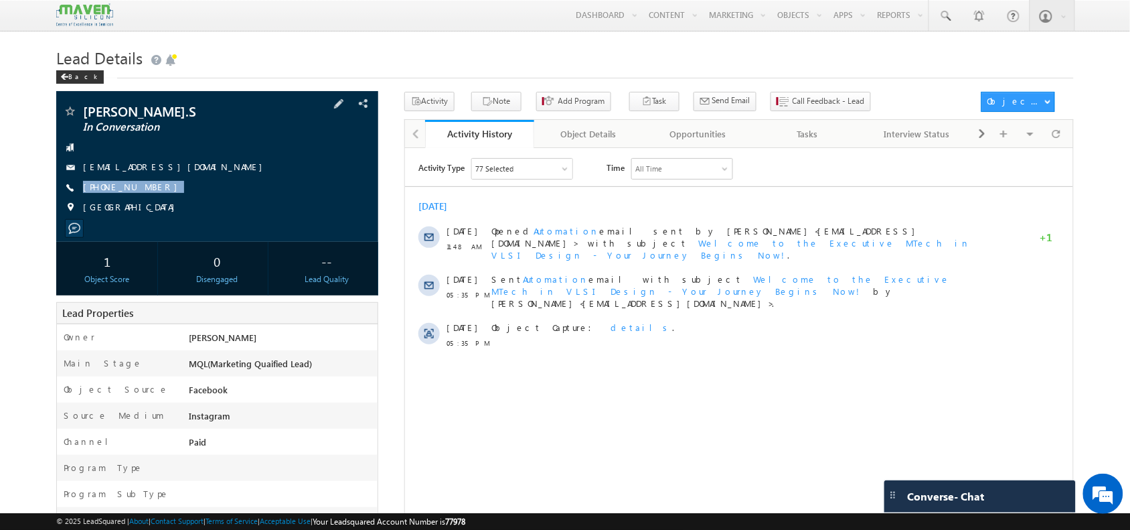
drag, startPoint x: 158, startPoint y: 187, endPoint x: 159, endPoint y: 198, distance: 10.7
click at [159, 198] on div "[PERSON_NAME].S In Conversation [EMAIL_ADDRESS][DOMAIN_NAME] [PHONE_NUMBER] [GE…" at bounding box center [217, 162] width 308 height 117
click at [138, 194] on span "[PHONE_NUMBER]" at bounding box center [133, 187] width 101 height 13
drag, startPoint x: 102, startPoint y: 187, endPoint x: 163, endPoint y: 202, distance: 62.7
click at [163, 202] on div "[PERSON_NAME].S In Conversation [EMAIL_ADDRESS][DOMAIN_NAME] [PHONE_NUMBER] [GE…" at bounding box center [217, 162] width 308 height 117
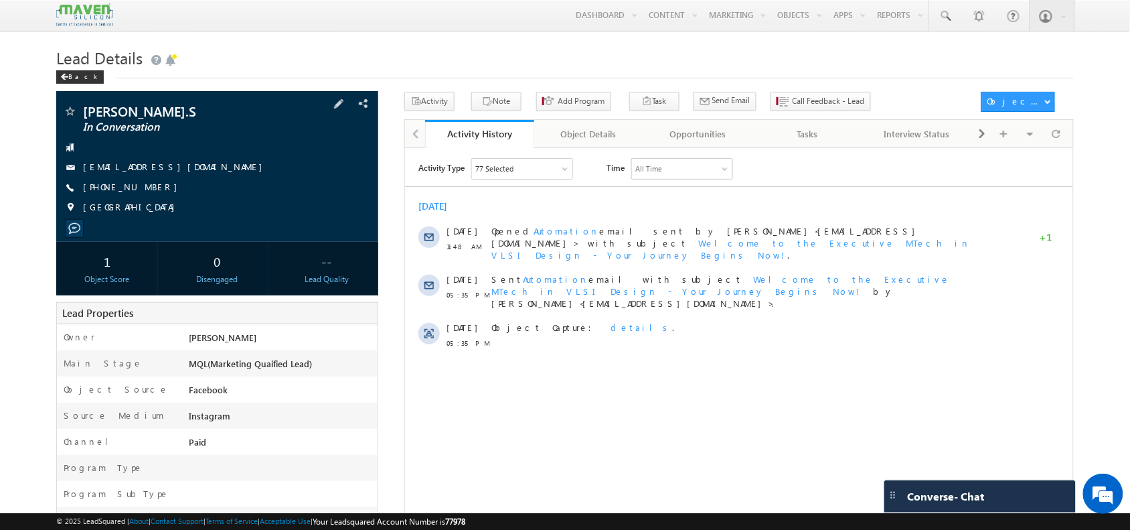
copy div "9108557617"
click at [772, 110] on button "Call Feedback - Lead" at bounding box center [821, 101] width 100 height 19
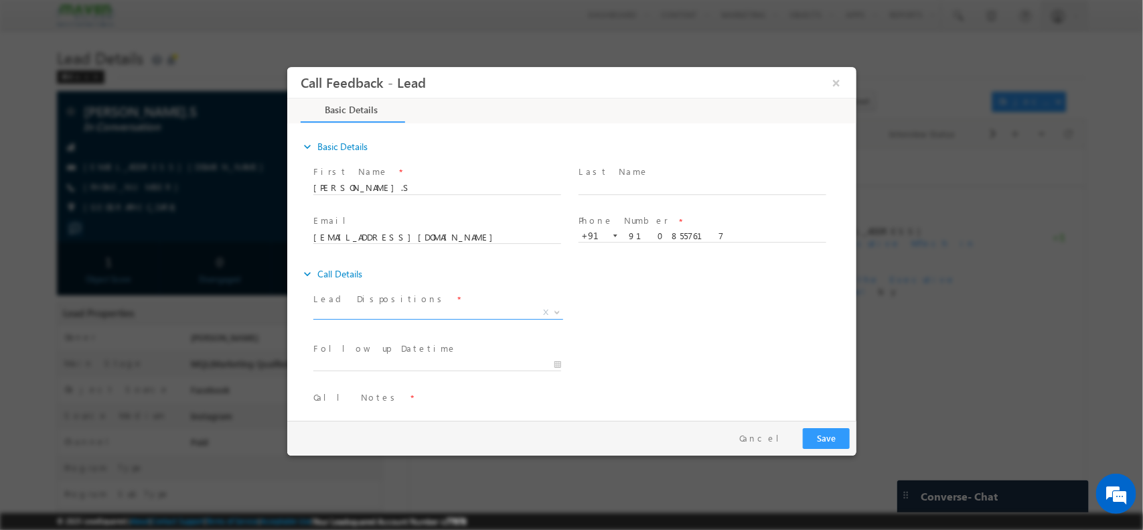
click at [441, 309] on span "X" at bounding box center [438, 311] width 250 height 13
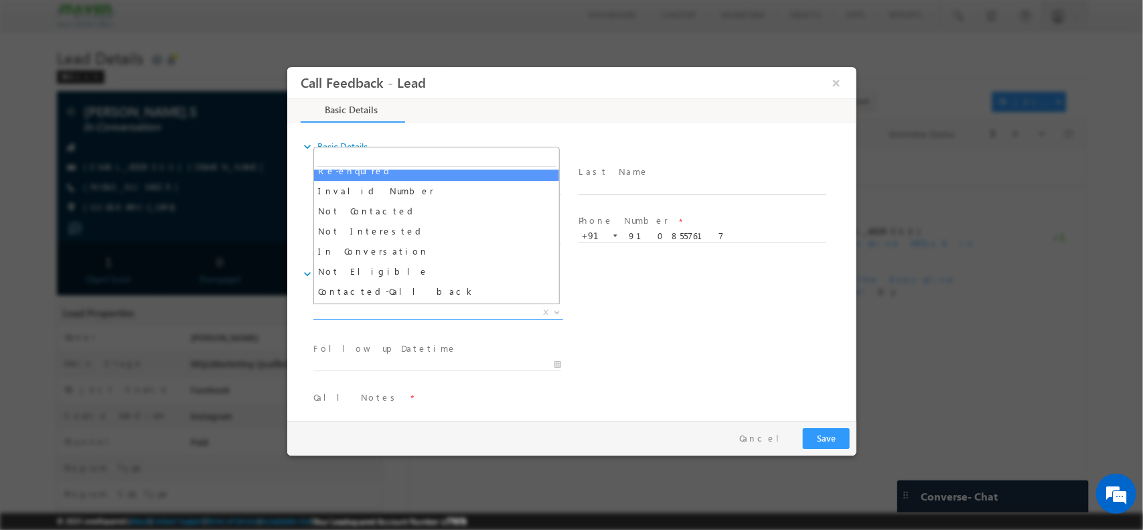
scroll to position [70, 0]
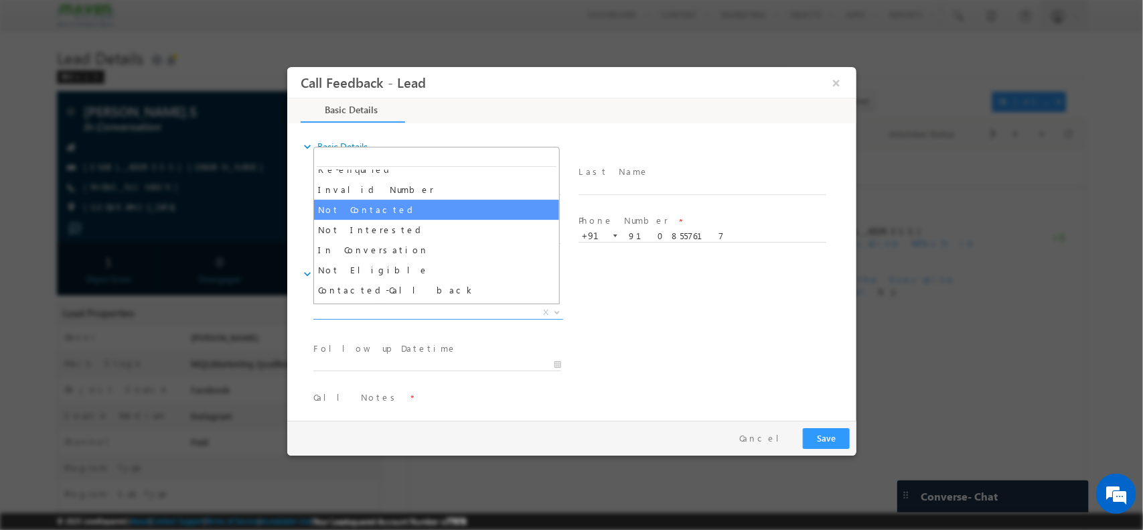
select select "Not Contacted"
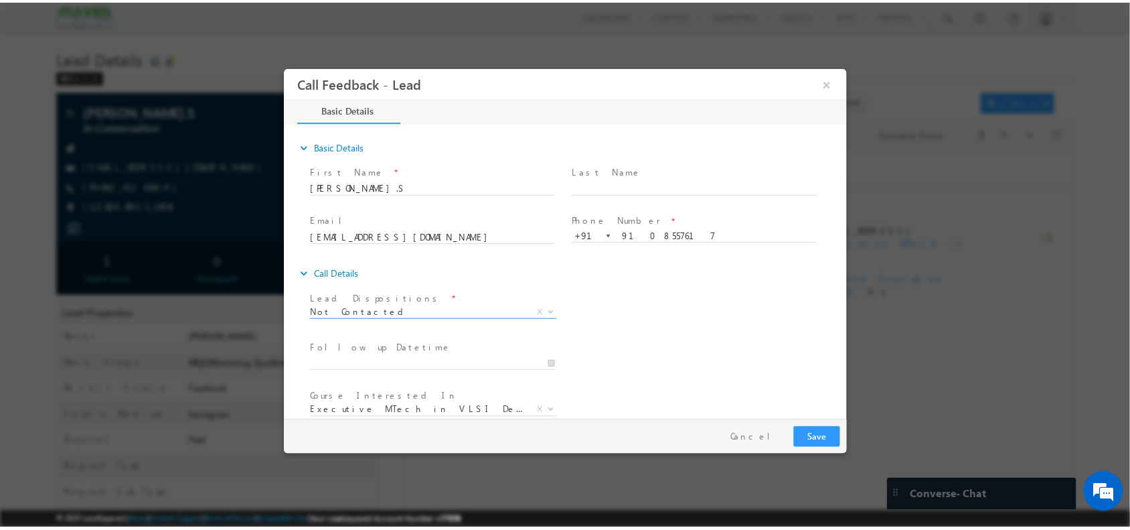
scroll to position [72, 0]
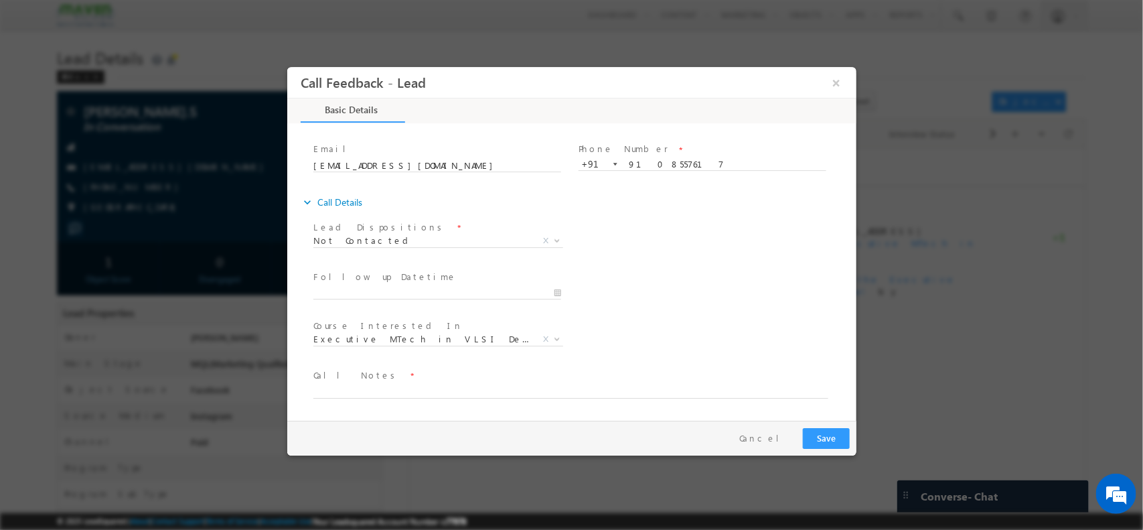
click at [439, 375] on span "Call Notes *" at bounding box center [563, 375] width 500 height 15
click at [407, 394] on textarea at bounding box center [570, 389] width 515 height 15
type textarea "SENT details again"
click at [819, 435] on button "Save" at bounding box center [825, 437] width 47 height 21
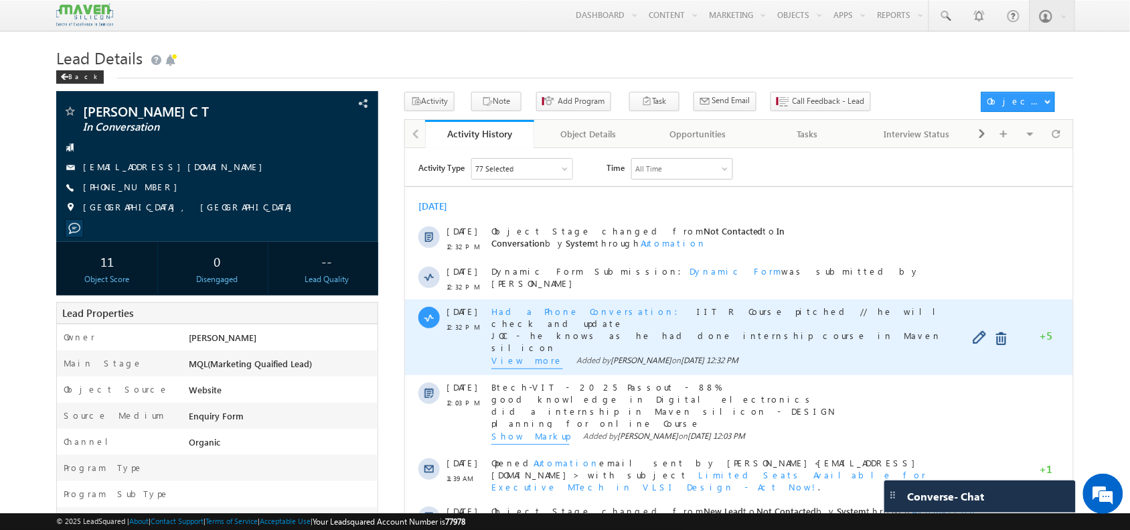
click at [489, 373] on div "[DATE] 12:32 PM Had a Phone Conversation IIT R Course pitched // he will check …" at bounding box center [738, 337] width 668 height 76
click at [518, 360] on span "View more" at bounding box center [527, 361] width 72 height 15
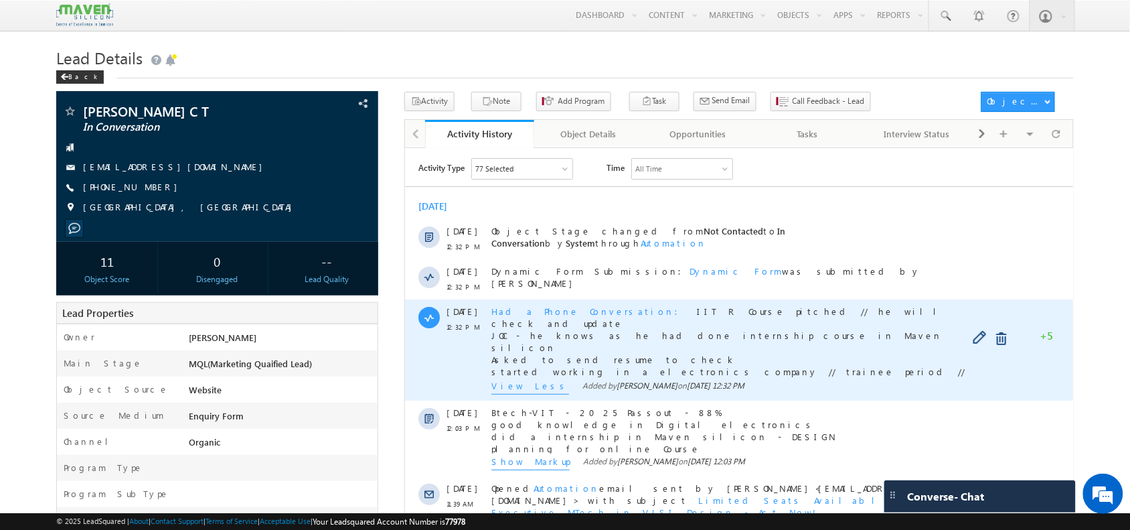
click at [518, 379] on span "View Less" at bounding box center [530, 386] width 78 height 15
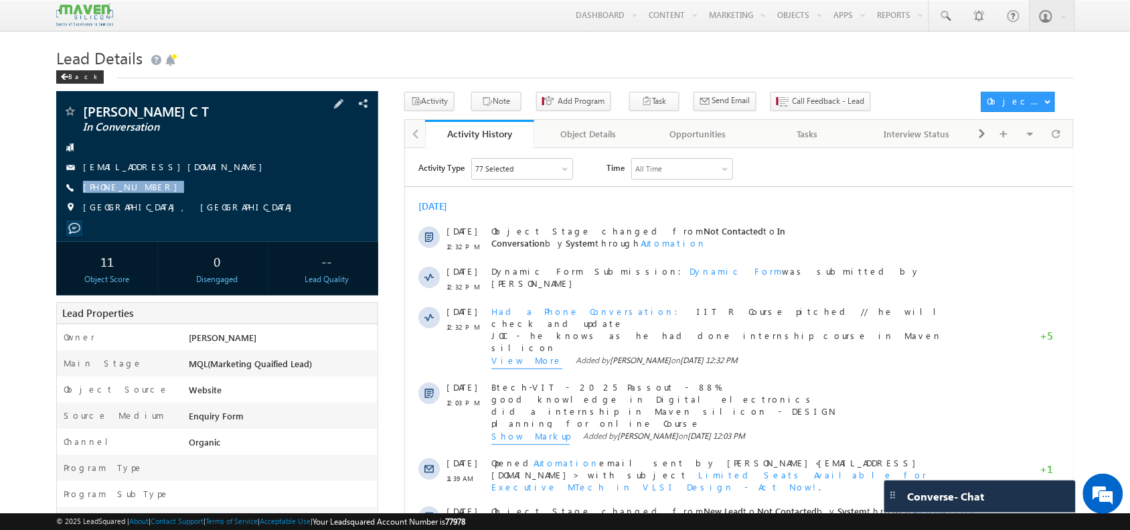
drag, startPoint x: 161, startPoint y: 191, endPoint x: 155, endPoint y: 199, distance: 10.0
click at [155, 199] on div "[PERSON_NAME] C T In Conversation [EMAIL_ADDRESS][DOMAIN_NAME] [PHONE_NUMBER]" at bounding box center [217, 162] width 308 height 117
copy div "[PHONE_NUMBER]"
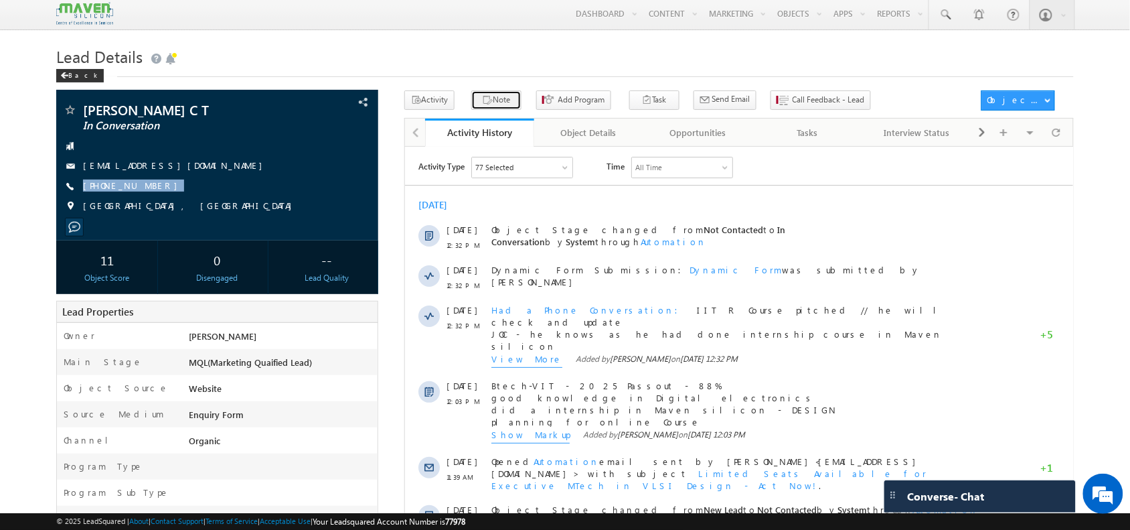
click at [493, 92] on button "Note" at bounding box center [496, 99] width 50 height 19
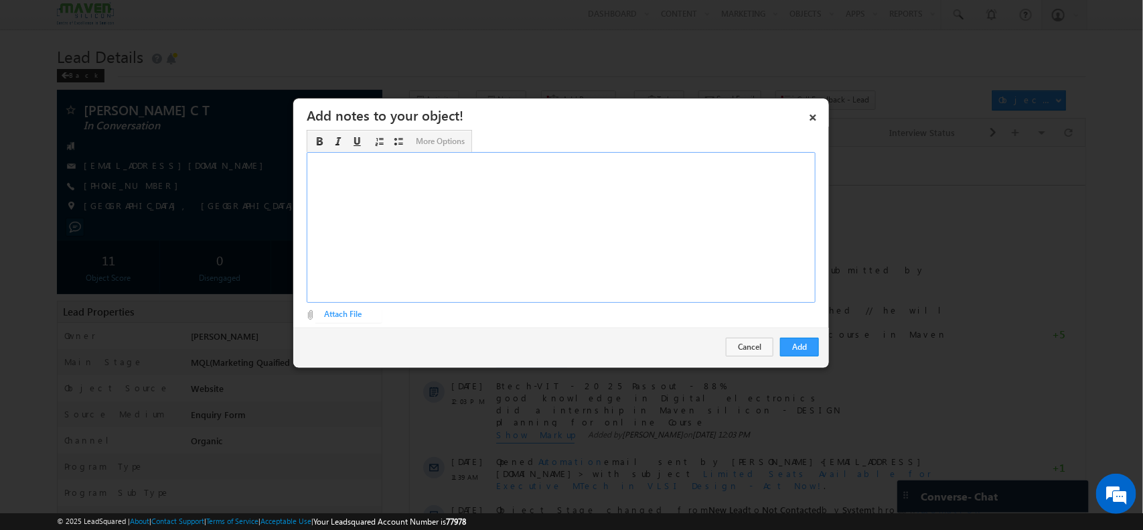
click at [667, 224] on div "Rich Text Editor, Description-inline-editor-div" at bounding box center [561, 227] width 509 height 151
click at [800, 346] on button "Add" at bounding box center [799, 346] width 39 height 19
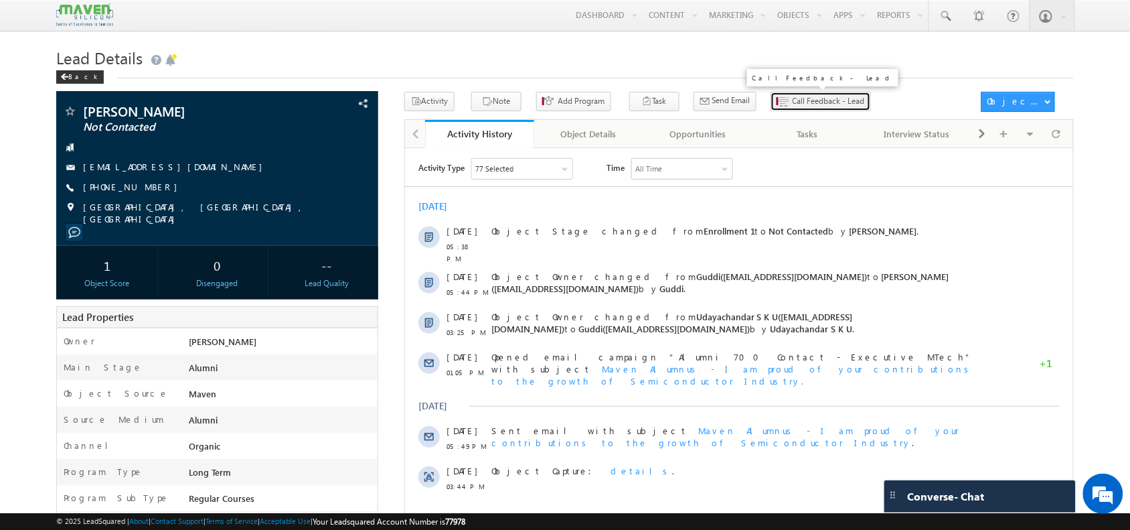
click at [793, 107] on span "Call Feedback - Lead" at bounding box center [829, 101] width 72 height 12
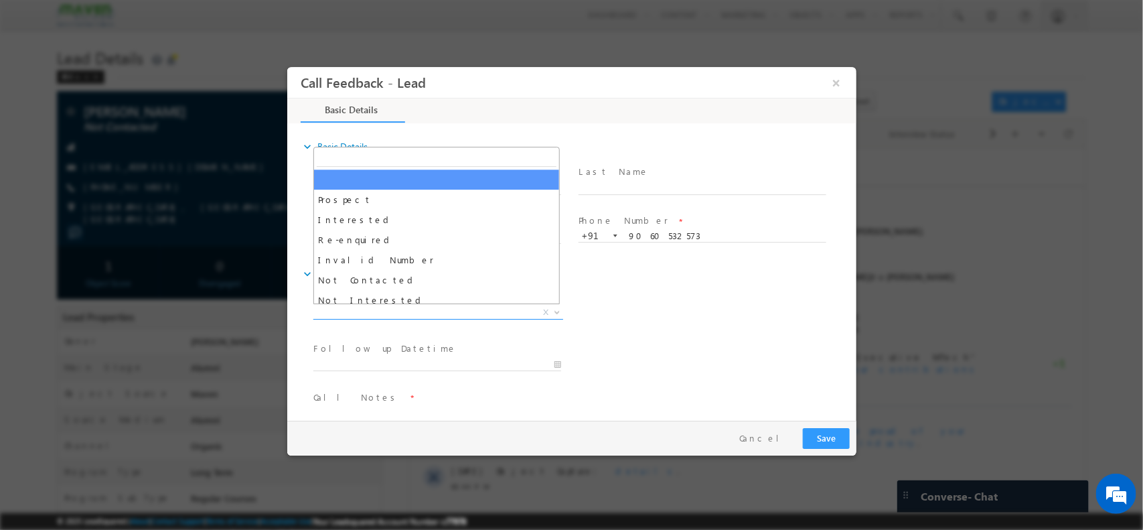
click at [424, 314] on span "X" at bounding box center [438, 311] width 250 height 13
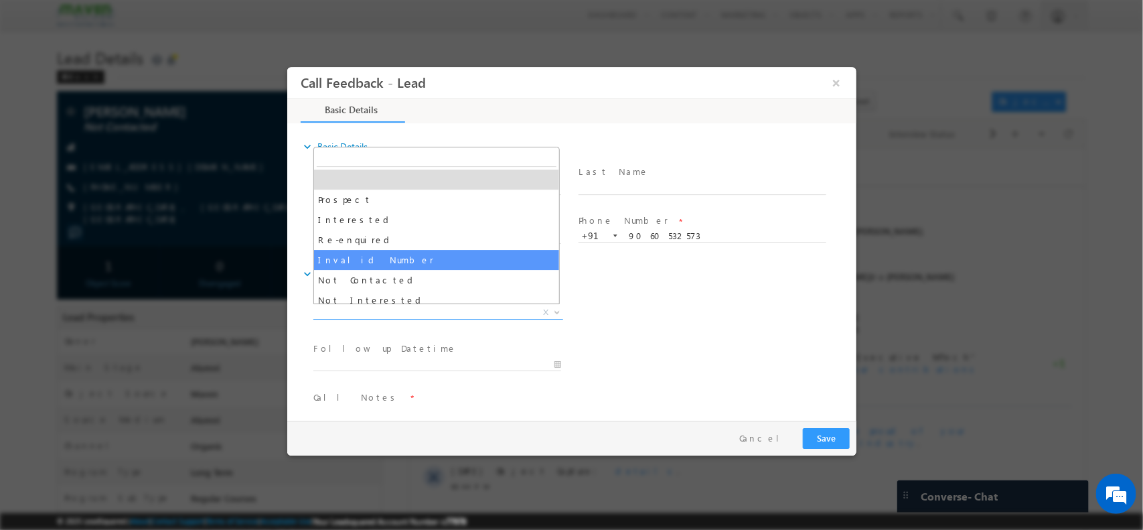
select select "Invalid Number"
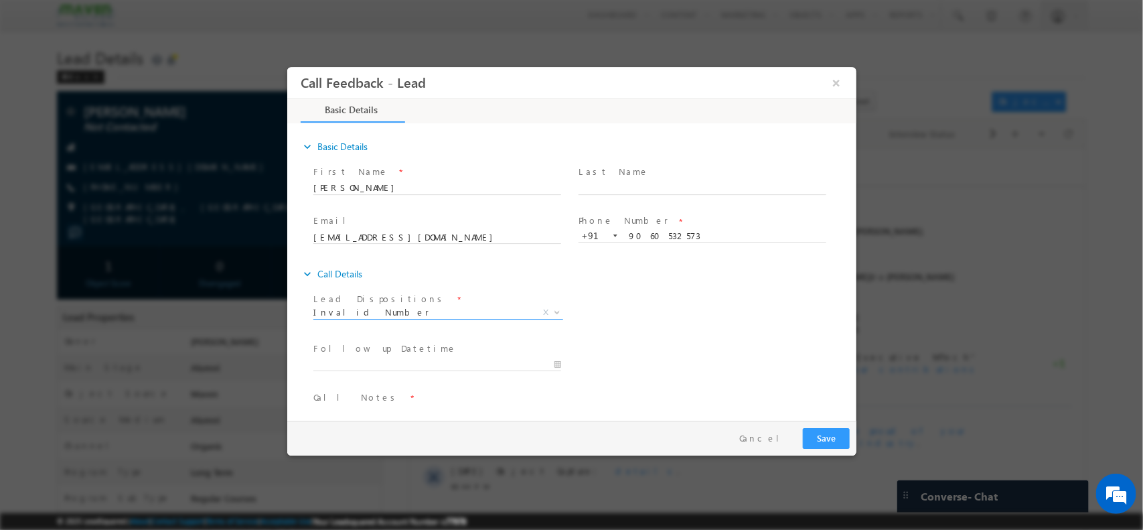
scroll to position [22, 0]
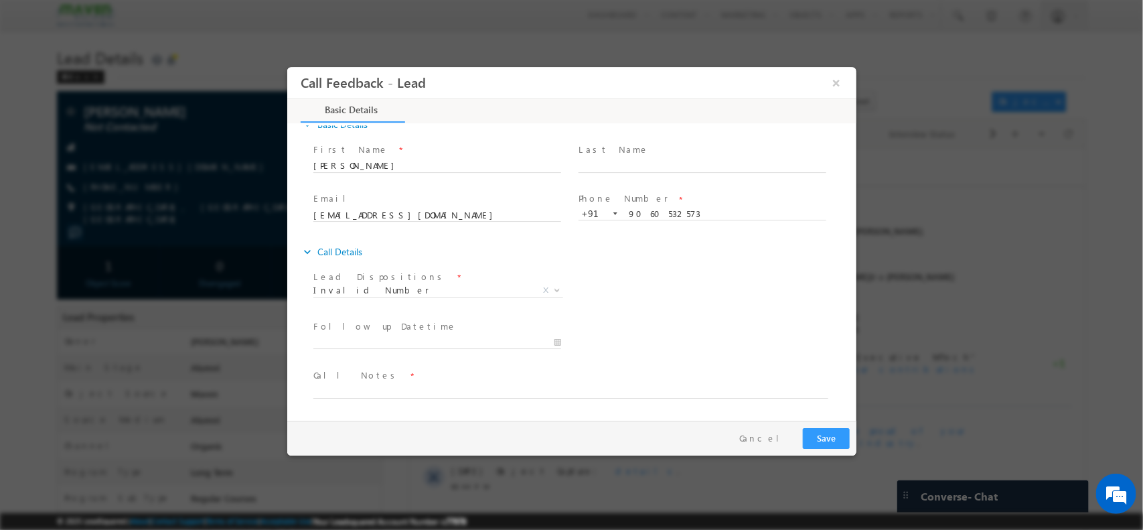
click at [495, 398] on span at bounding box center [563, 404] width 500 height 15
click at [465, 394] on textarea at bounding box center [570, 389] width 515 height 15
type textarea "invalid num"
click at [820, 449] on div "Pay & Save Save Cancel" at bounding box center [575, 437] width 576 height 35
click at [830, 441] on button "Save" at bounding box center [825, 437] width 47 height 21
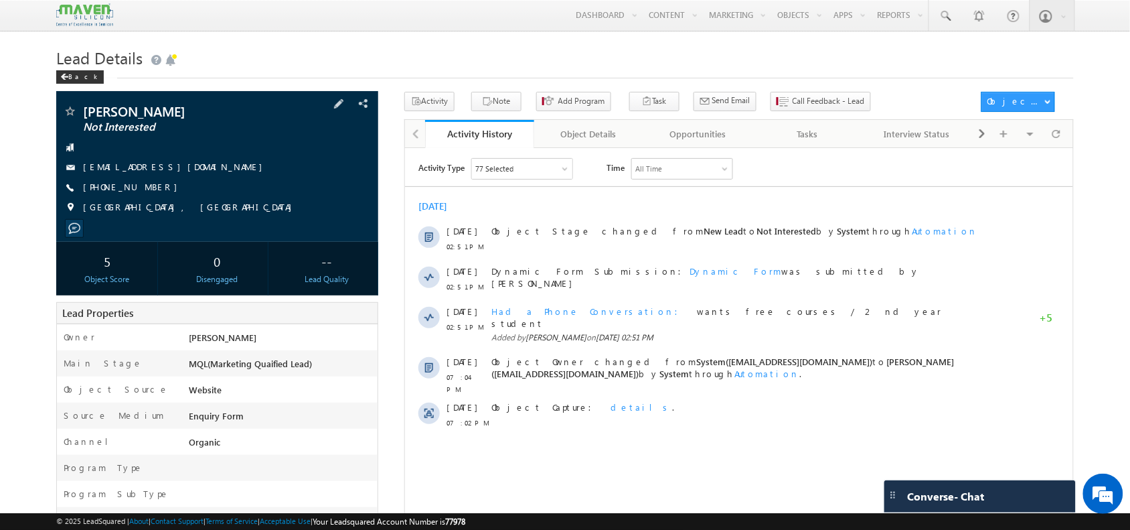
click at [121, 187] on span "[PHONE_NUMBER]" at bounding box center [133, 187] width 101 height 13
copy span "9226546977"
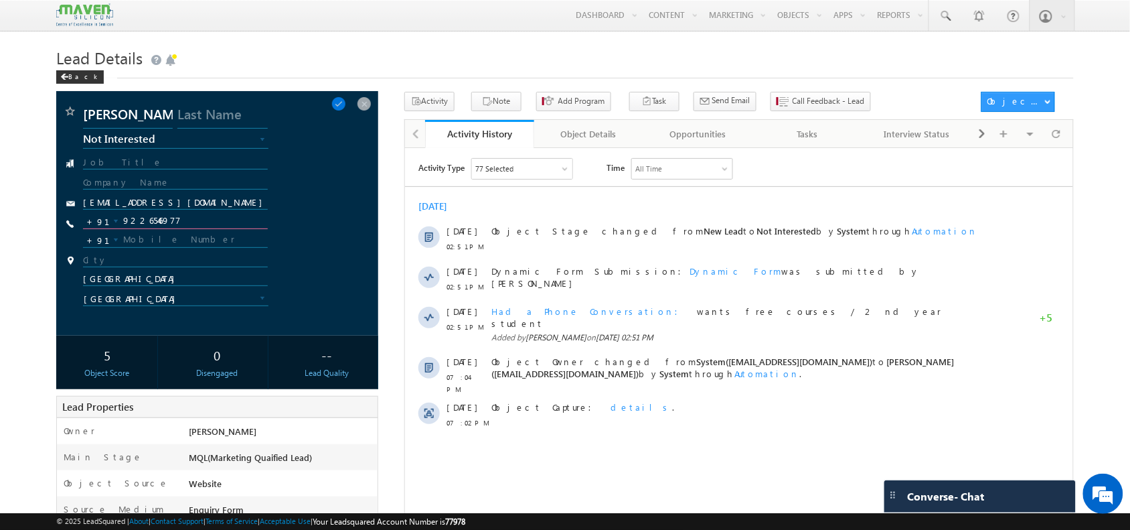
click at [146, 225] on input "9226546977" at bounding box center [175, 221] width 184 height 16
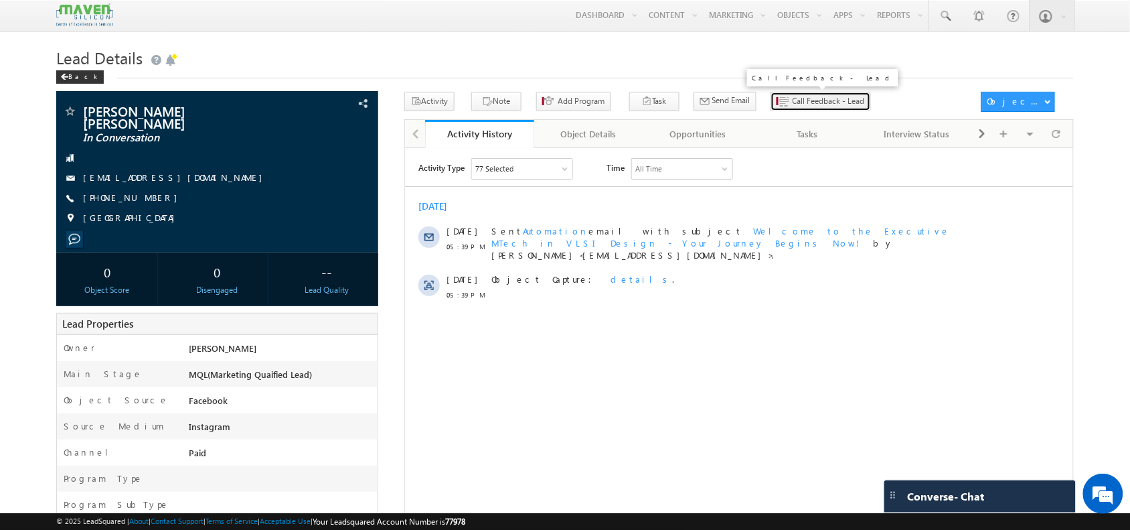
click at [793, 98] on span "Call Feedback - Lead" at bounding box center [829, 101] width 72 height 12
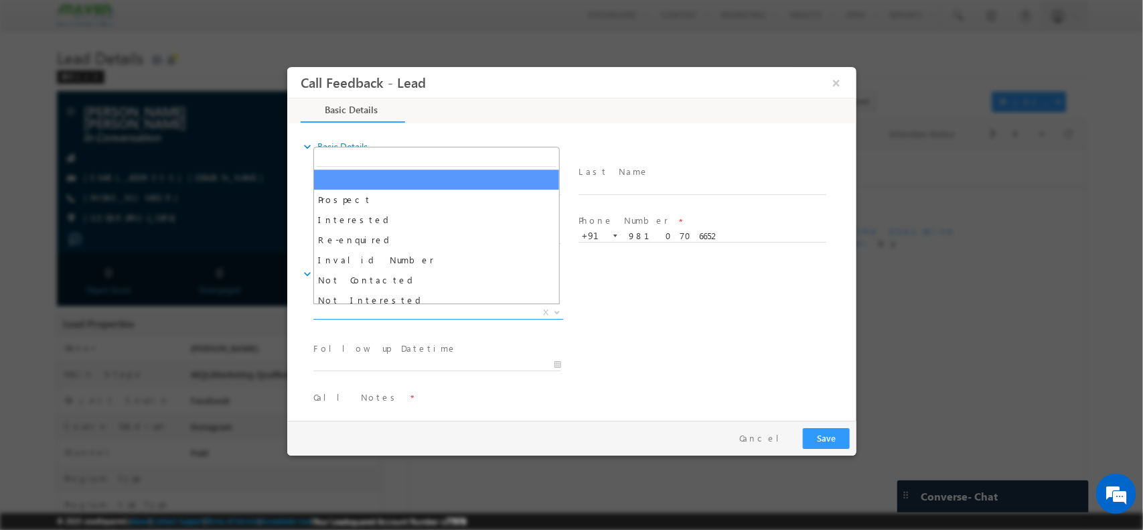
click at [389, 309] on span "X" at bounding box center [438, 311] width 250 height 13
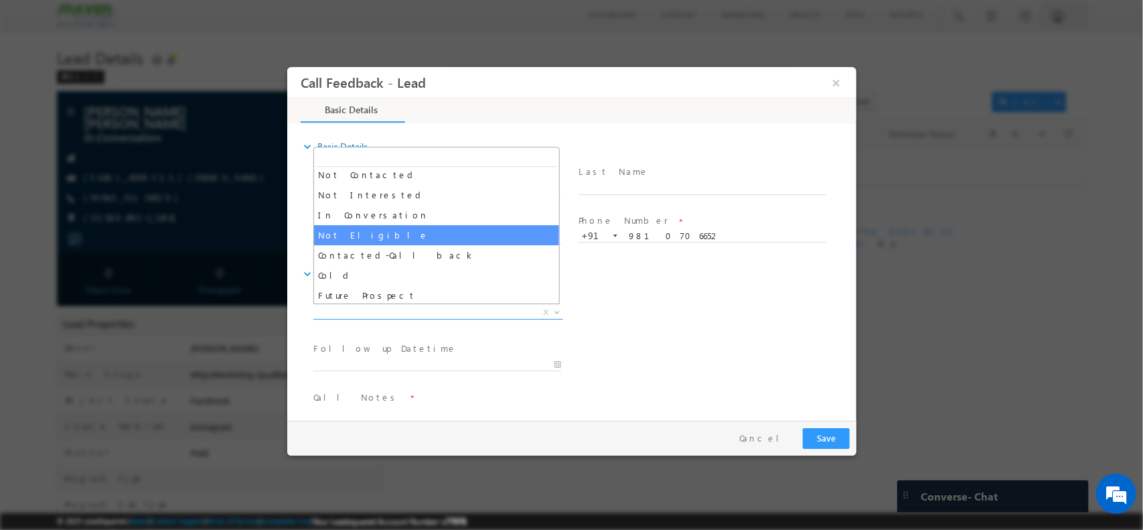
scroll to position [104, 0]
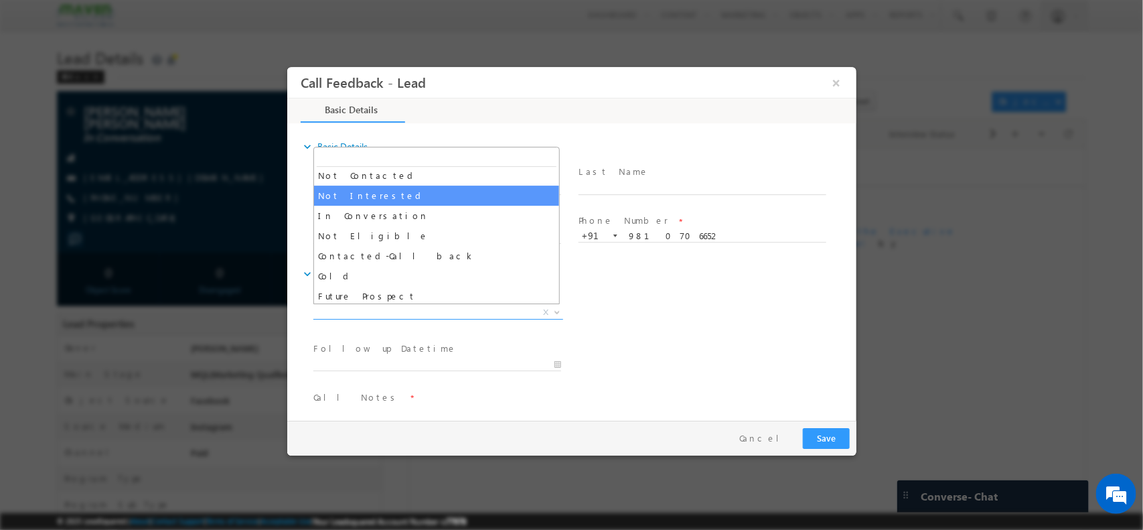
select select "Not Interested"
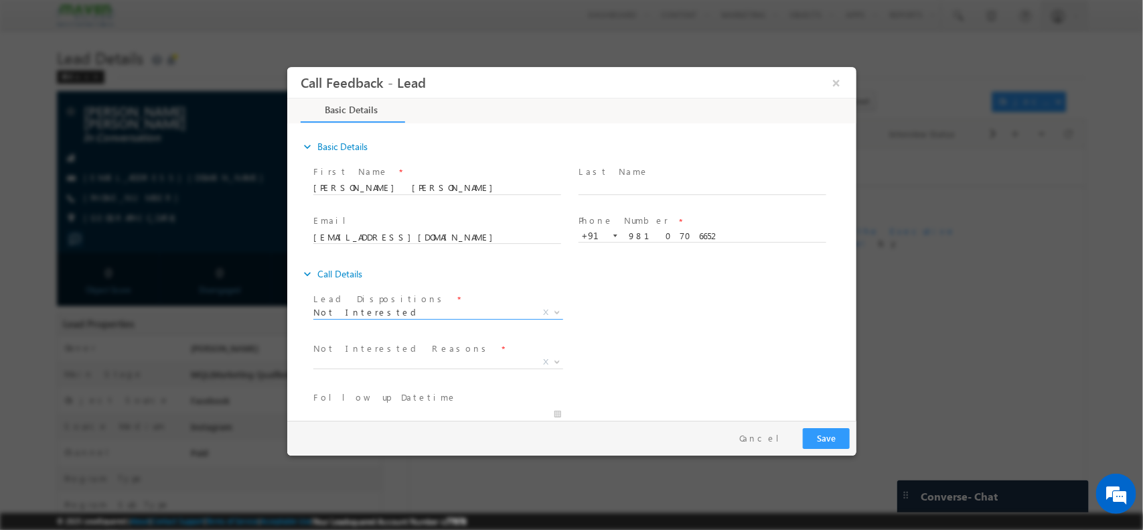
scroll to position [121, 0]
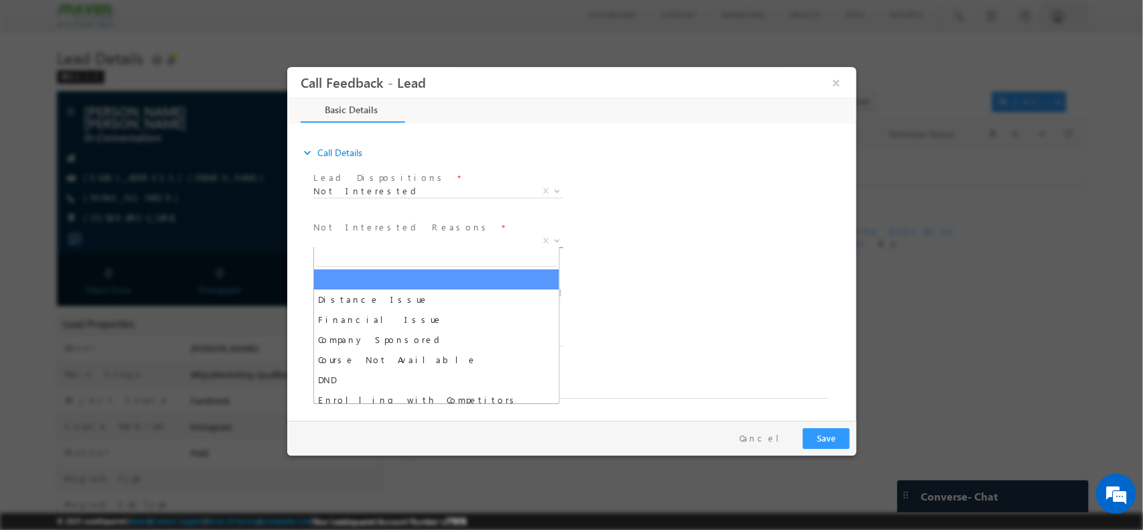
click at [402, 234] on span "X" at bounding box center [438, 240] width 250 height 13
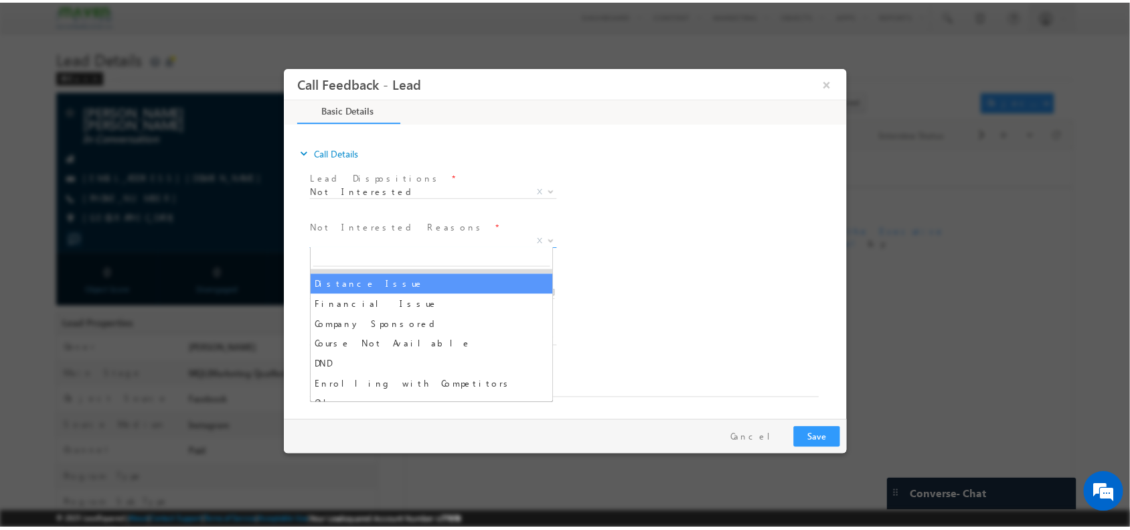
scroll to position [27, 0]
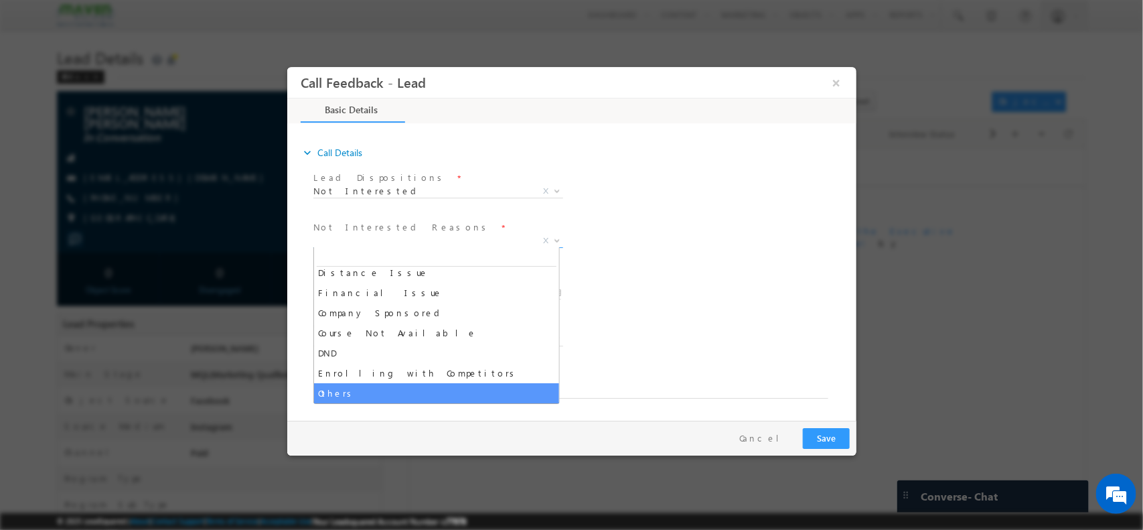
select select "Others"
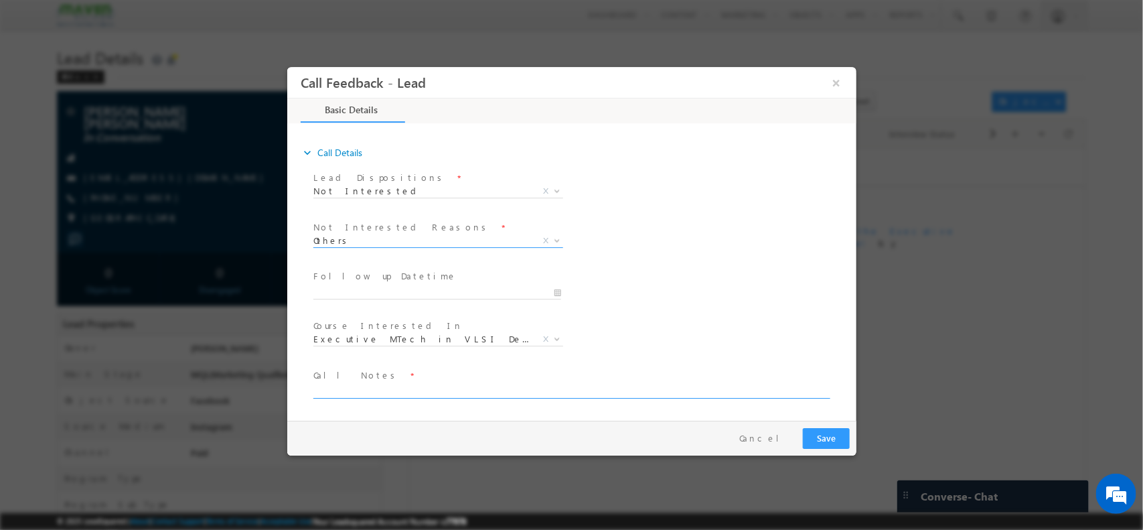
click at [455, 390] on textarea at bounding box center [570, 389] width 515 height 15
type textarea "just checking details"
click at [826, 433] on button "Save" at bounding box center [825, 437] width 47 height 21
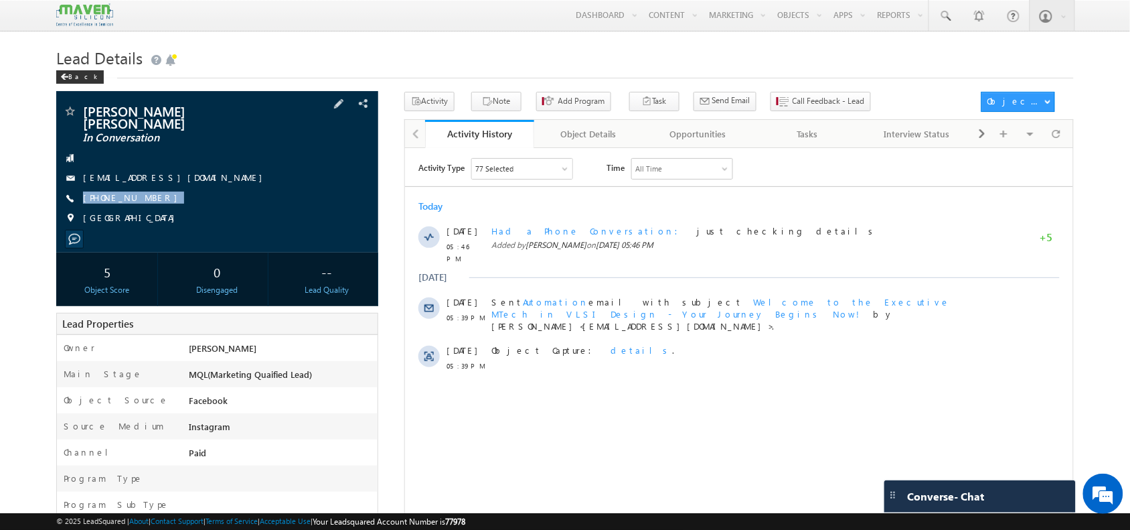
drag, startPoint x: 157, startPoint y: 190, endPoint x: 155, endPoint y: 202, distance: 12.9
click at [155, 202] on div "Santanu Roy Chowdhury In Conversation santanurch@rediffmail.com +91-9810706652 …" at bounding box center [217, 167] width 308 height 127
copy div "+91-9810706652"
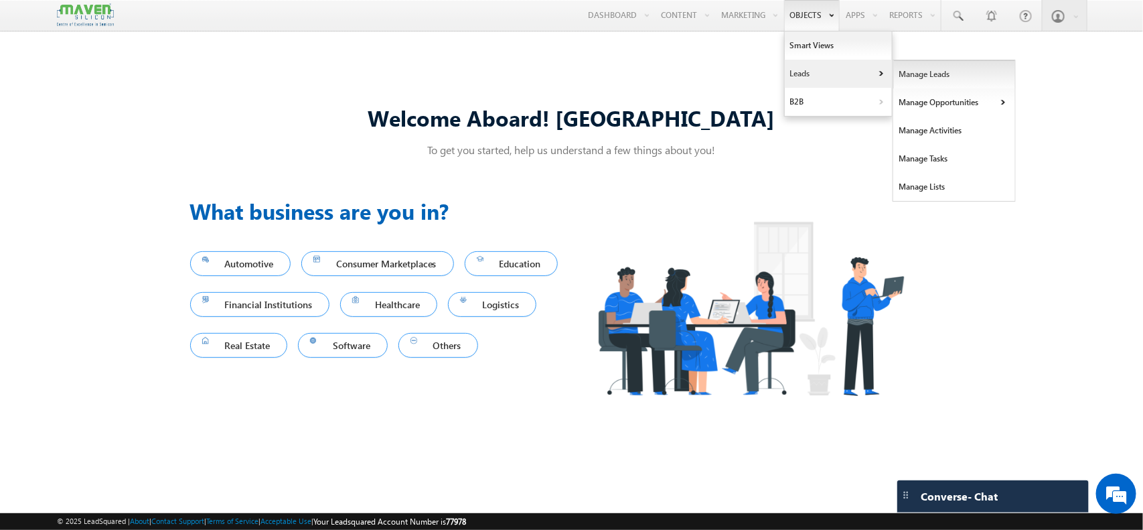
click at [908, 71] on link "Manage Leads" at bounding box center [954, 74] width 123 height 28
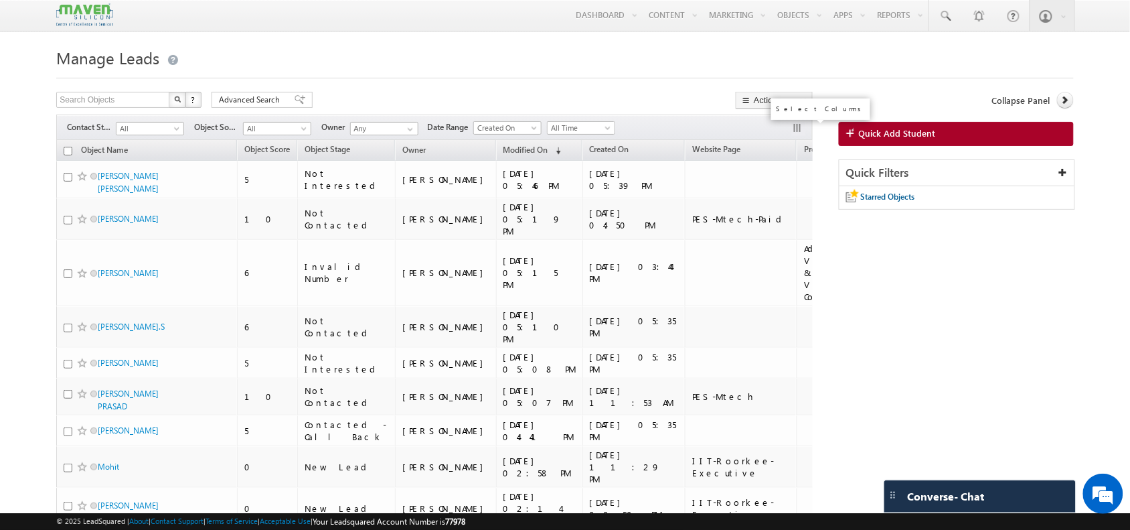
click at [794, 131] on button "button" at bounding box center [798, 129] width 13 height 13
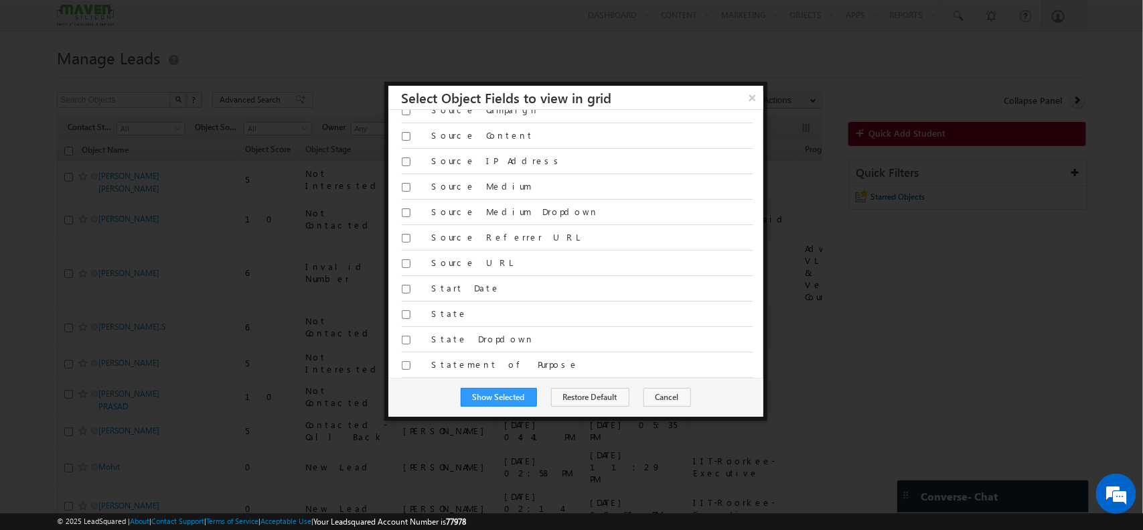
scroll to position [2762, 0]
